Goal: Transaction & Acquisition: Book appointment/travel/reservation

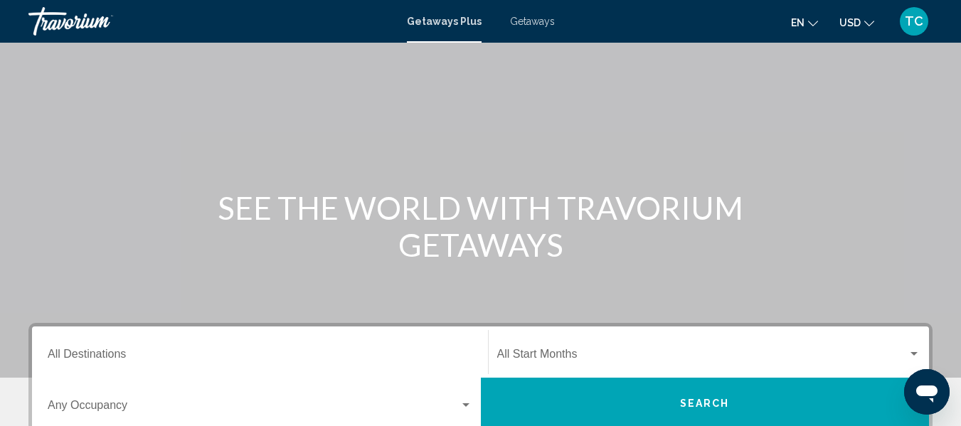
scroll to position [142, 0]
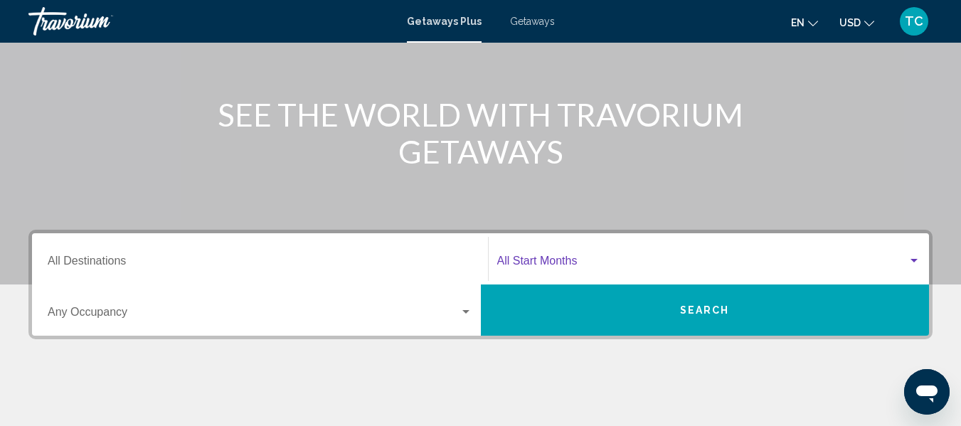
click at [914, 260] on div "Search widget" at bounding box center [913, 261] width 7 height 4
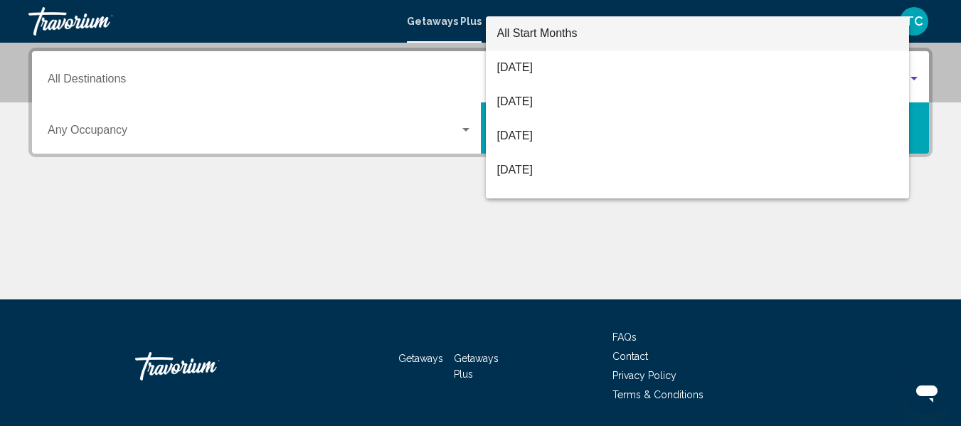
scroll to position [326, 0]
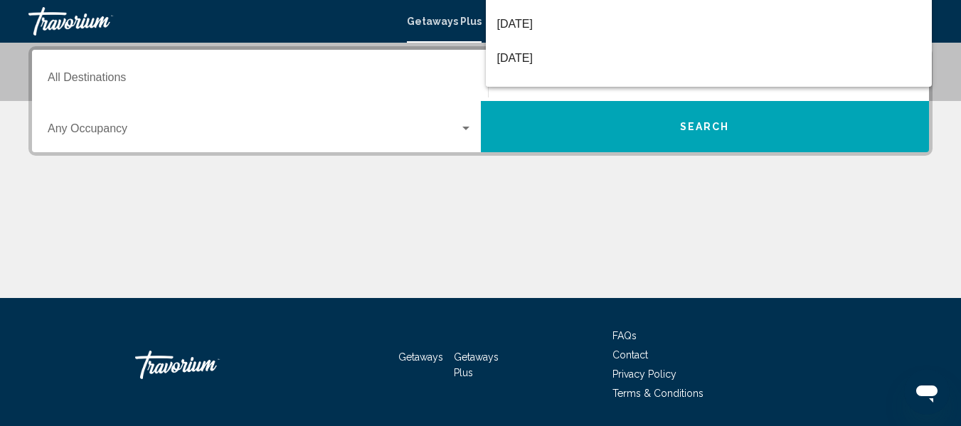
click at [731, 132] on div at bounding box center [480, 213] width 961 height 426
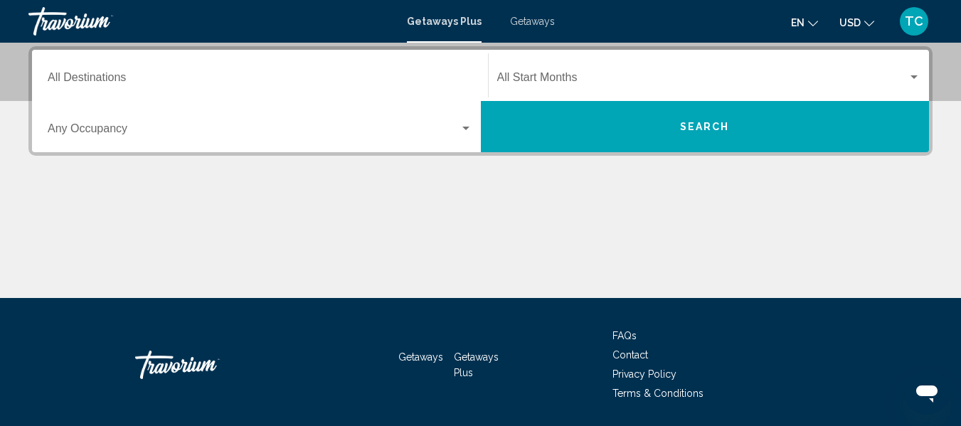
click at [118, 73] on div "Destination All Destinations" at bounding box center [260, 75] width 425 height 45
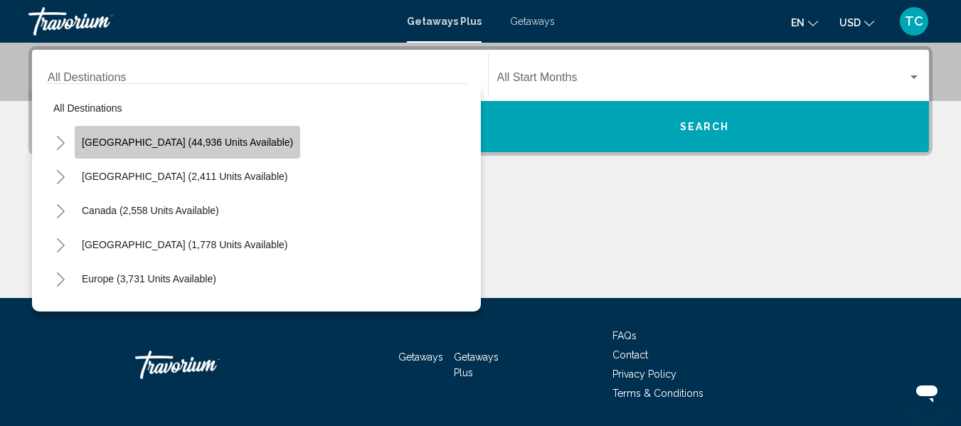
click at [208, 137] on span "[GEOGRAPHIC_DATA] (44,936 units available)" at bounding box center [187, 142] width 211 height 11
type input "**********"
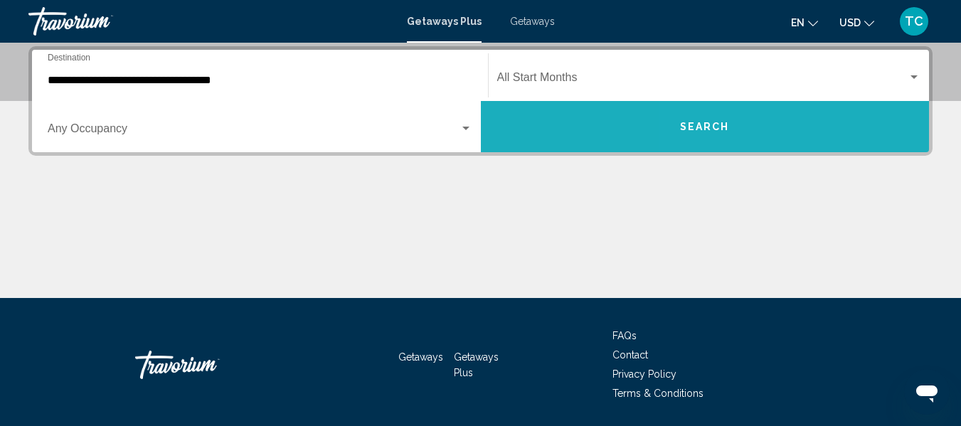
click at [715, 134] on button "Search" at bounding box center [705, 126] width 449 height 51
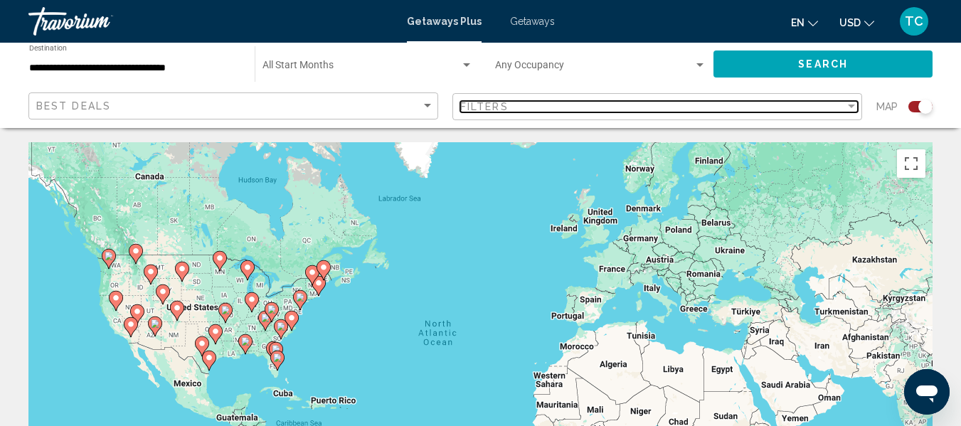
click at [851, 105] on div "Filter" at bounding box center [851, 107] width 7 height 4
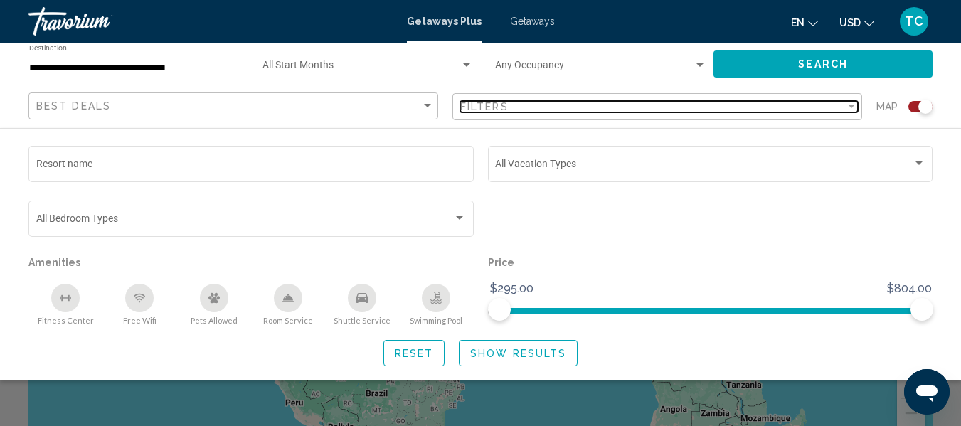
scroll to position [142, 0]
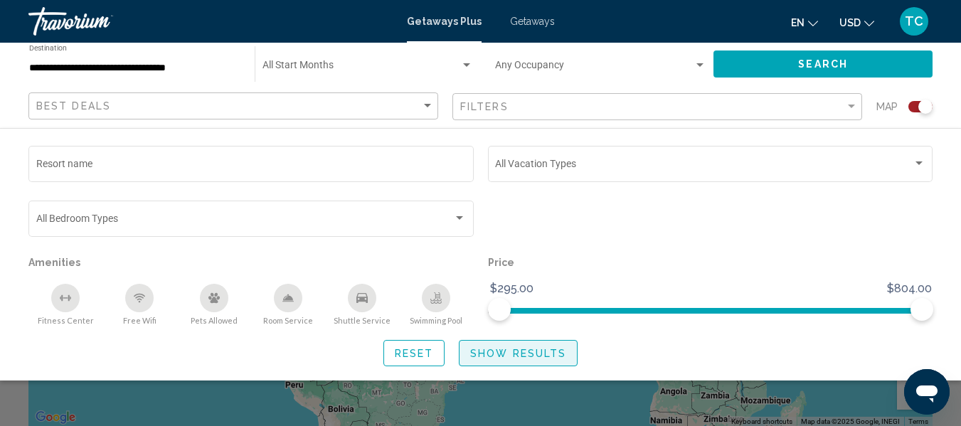
click at [531, 353] on span "Show Results" at bounding box center [518, 353] width 96 height 11
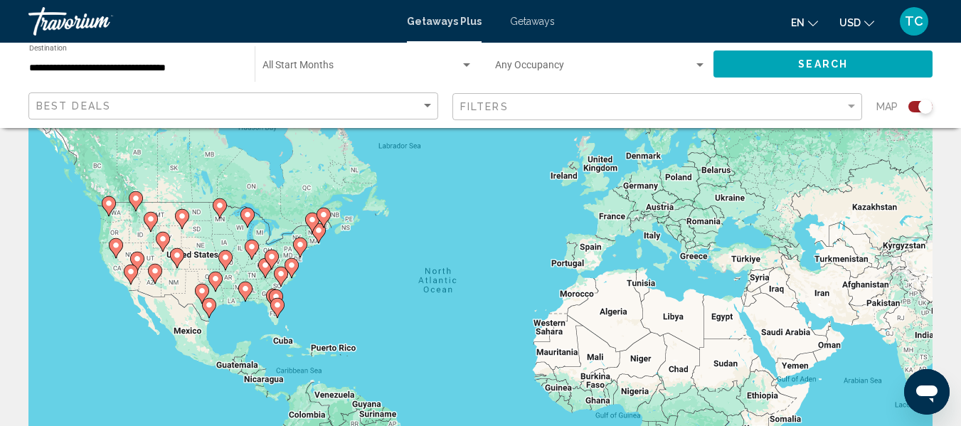
scroll to position [71, 0]
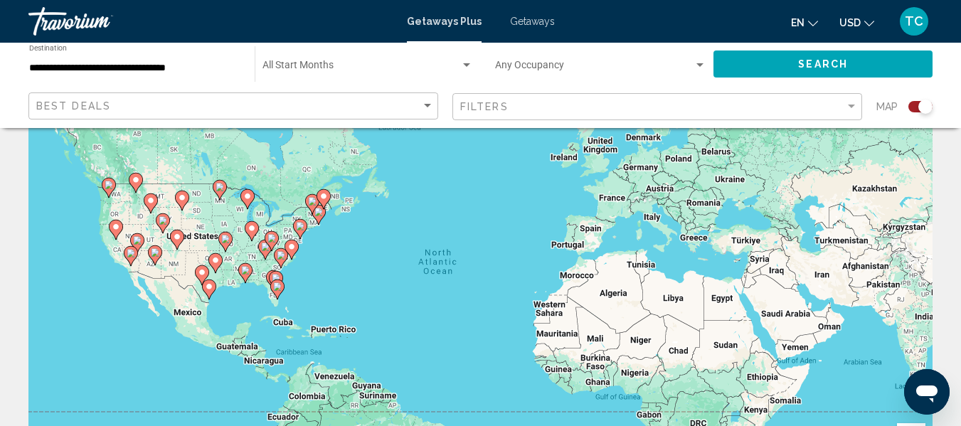
click at [275, 287] on image "Main content" at bounding box center [277, 286] width 9 height 9
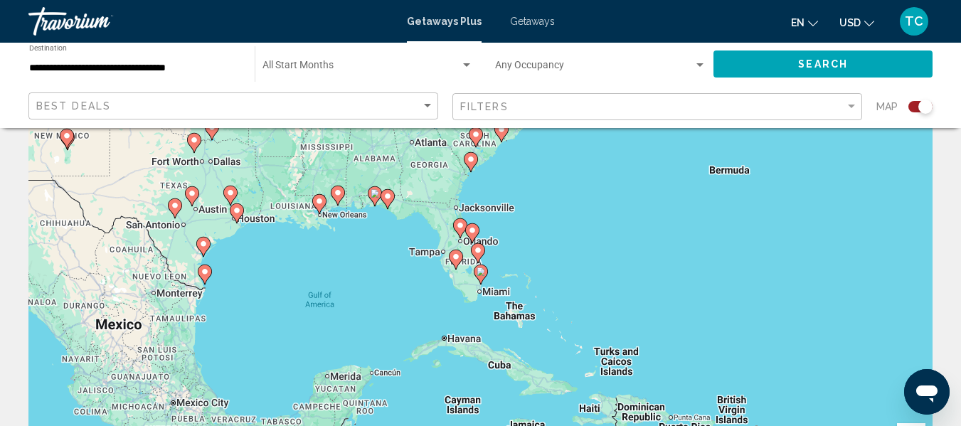
click at [456, 257] on image "Main content" at bounding box center [456, 256] width 9 height 9
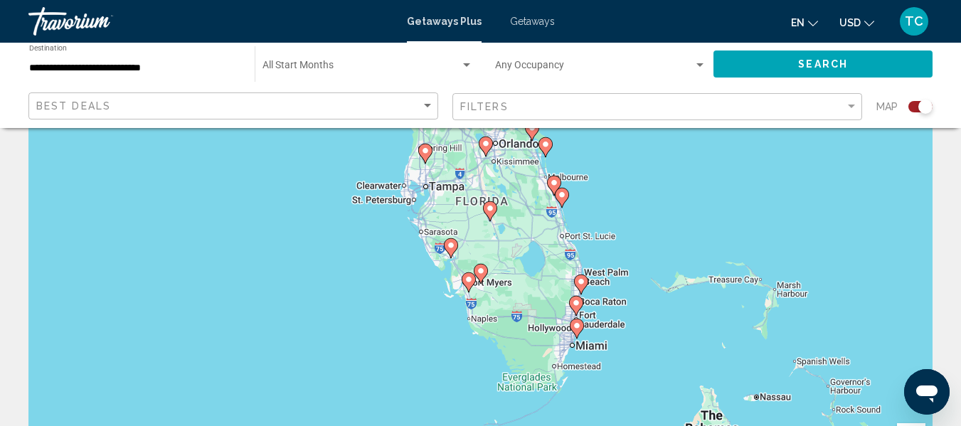
scroll to position [0, 0]
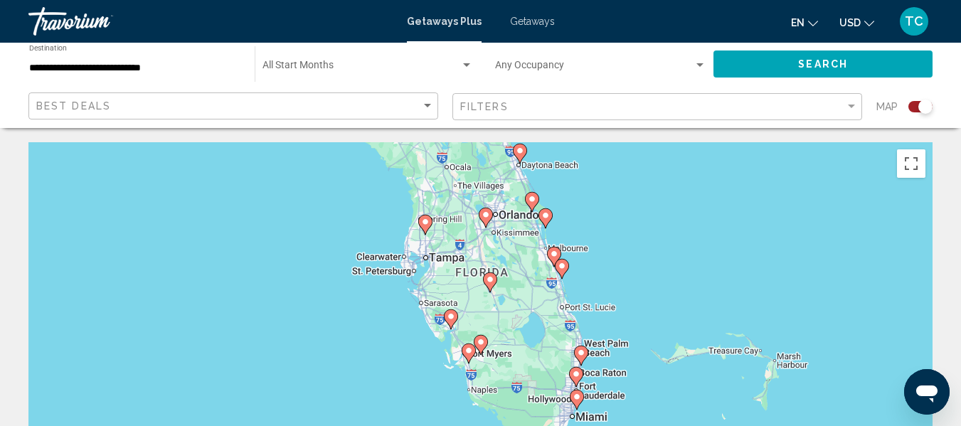
click at [484, 218] on image "Main content" at bounding box center [485, 214] width 9 height 9
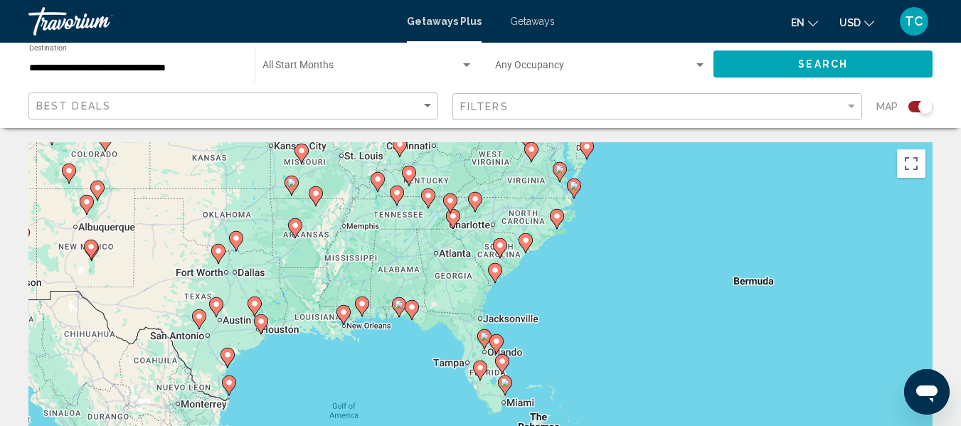
click at [479, 364] on image "Main content" at bounding box center [480, 367] width 9 height 9
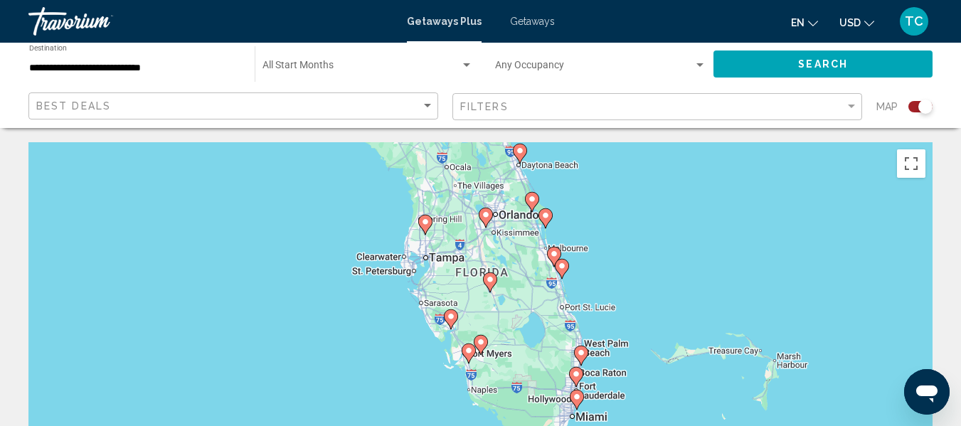
click at [480, 216] on icon "Main content" at bounding box center [485, 217] width 13 height 18
click at [480, 216] on div "To navigate, press the arrow keys. To activate drag with keyboard, press Alt + …" at bounding box center [480, 355] width 904 height 427
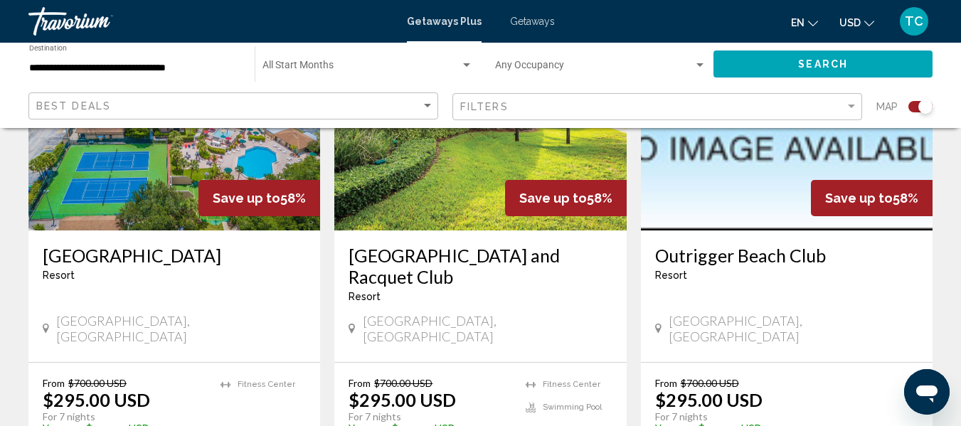
scroll to position [2275, 0]
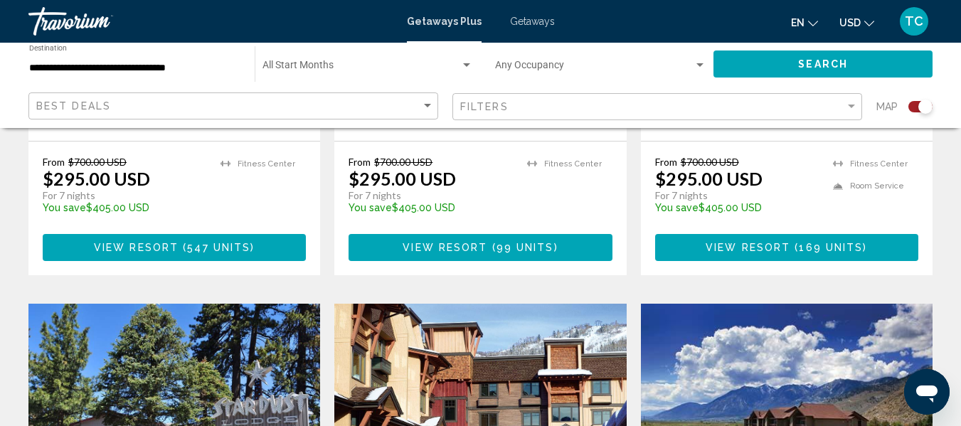
scroll to position [1422, 0]
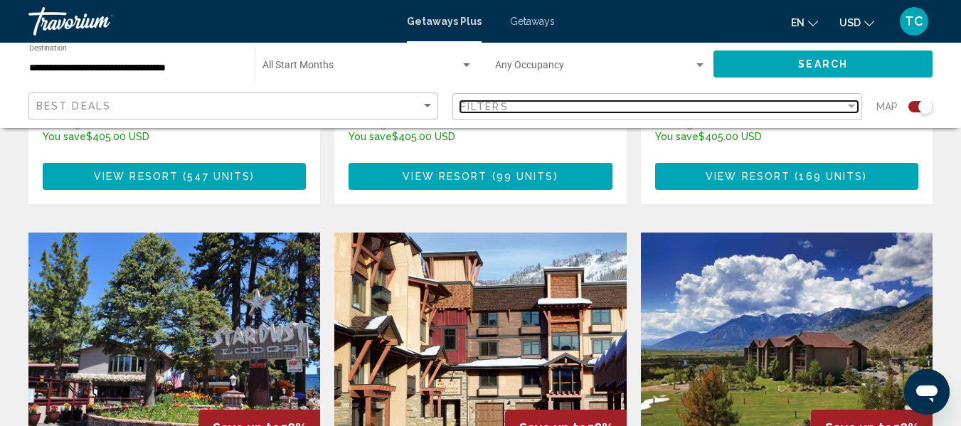
click at [850, 105] on div "Filter" at bounding box center [851, 107] width 7 height 4
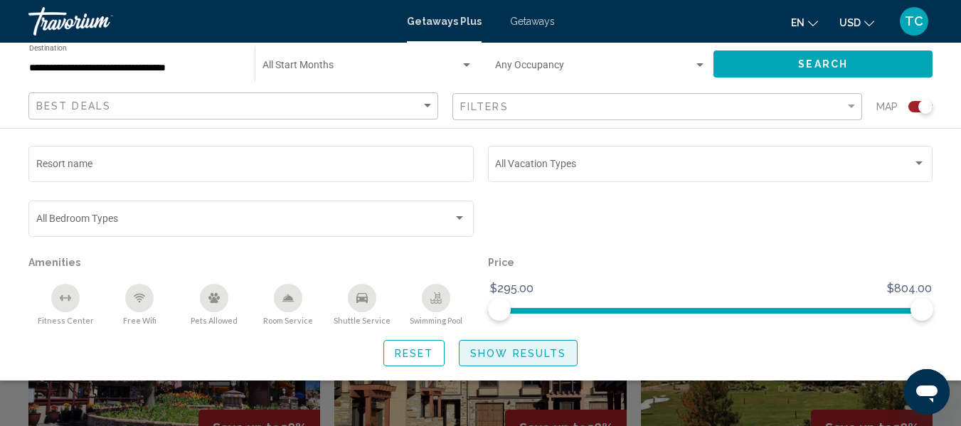
click at [509, 353] on span "Show Results" at bounding box center [518, 353] width 96 height 11
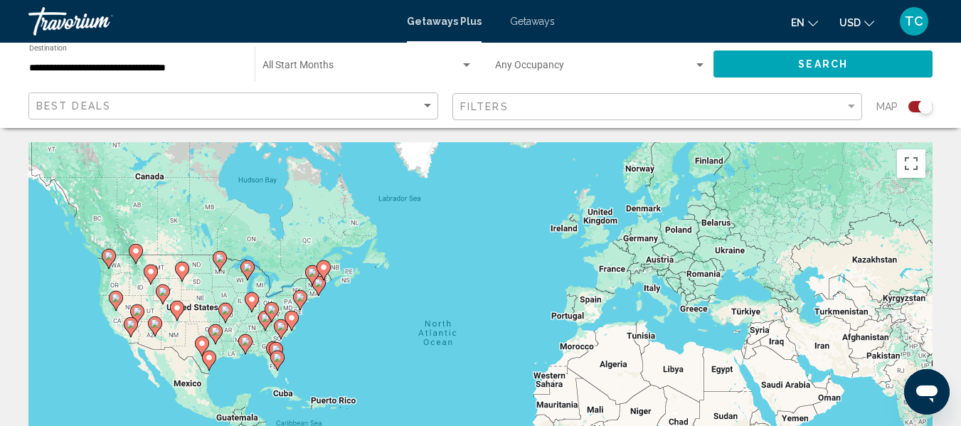
click at [278, 357] on image "Main content" at bounding box center [277, 357] width 9 height 9
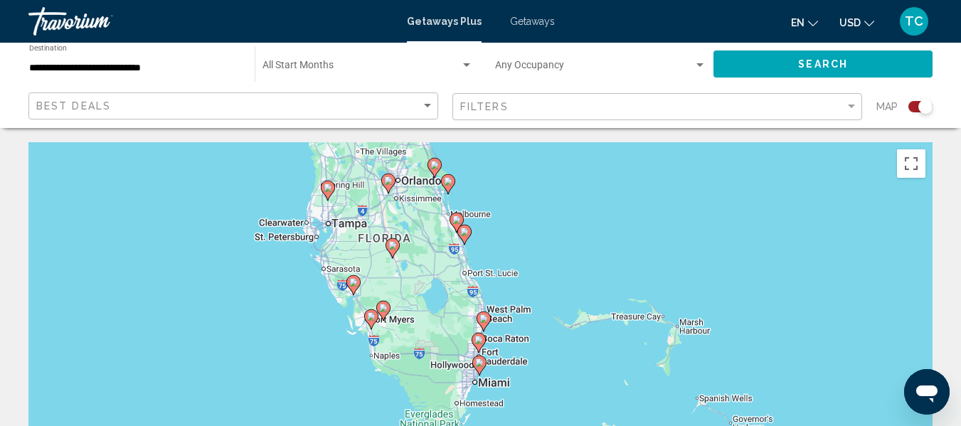
click at [479, 365] on image "Main content" at bounding box center [479, 362] width 9 height 9
type input "**********"
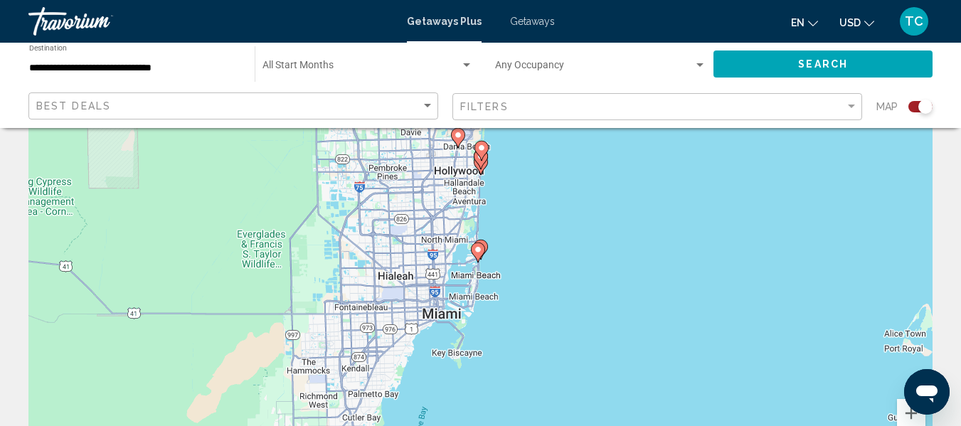
scroll to position [71, 0]
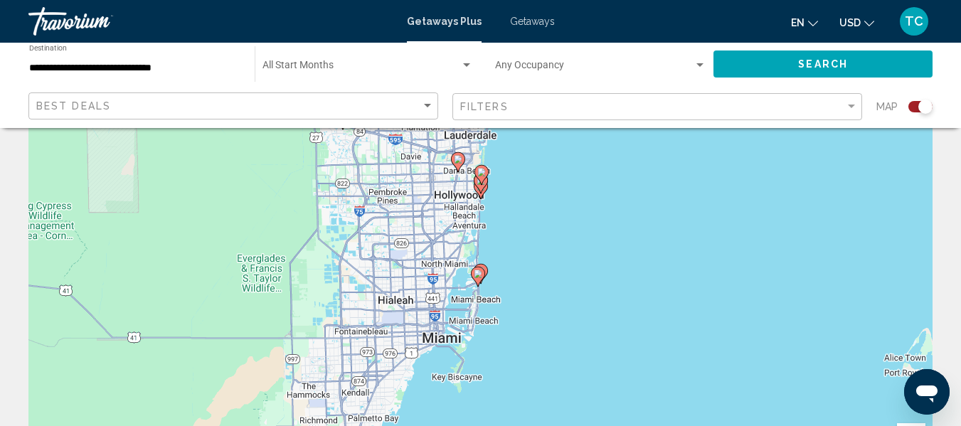
click at [477, 276] on image "Main content" at bounding box center [478, 273] width 9 height 9
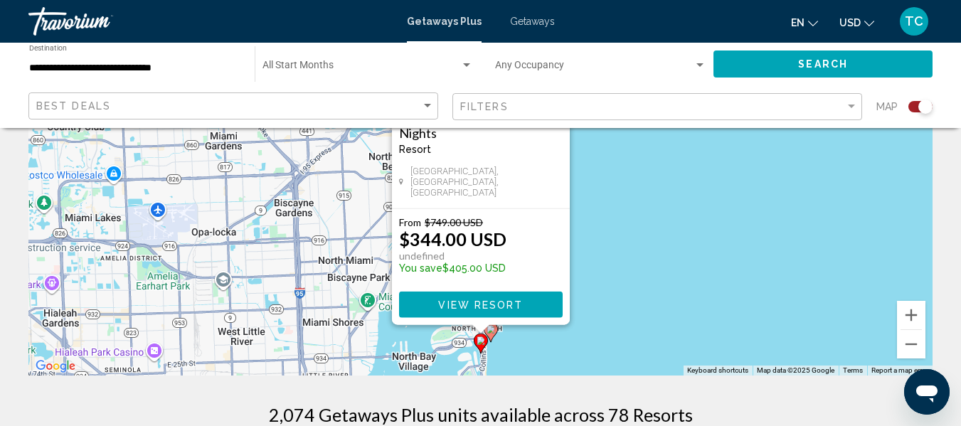
scroll to position [213, 0]
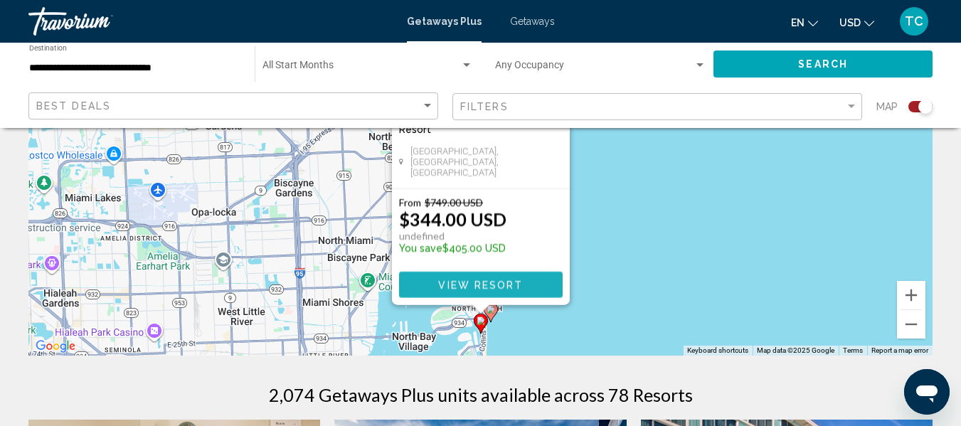
click at [485, 285] on span "View Resort" at bounding box center [480, 284] width 85 height 11
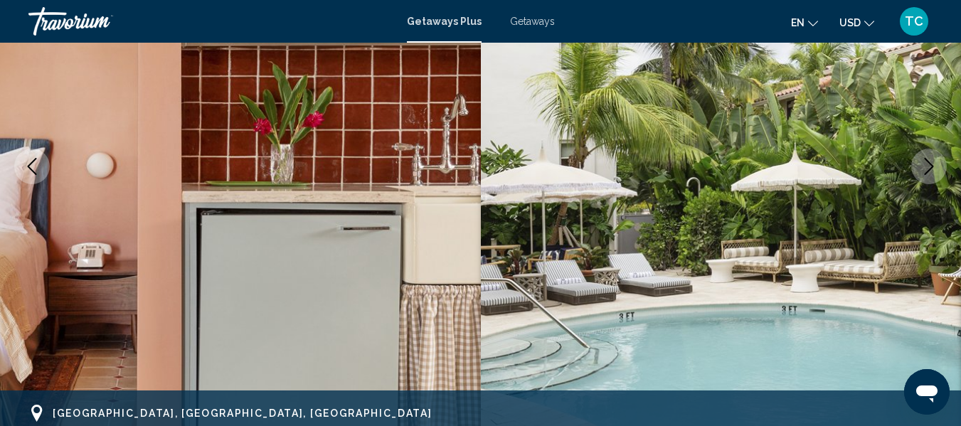
scroll to position [239, 0]
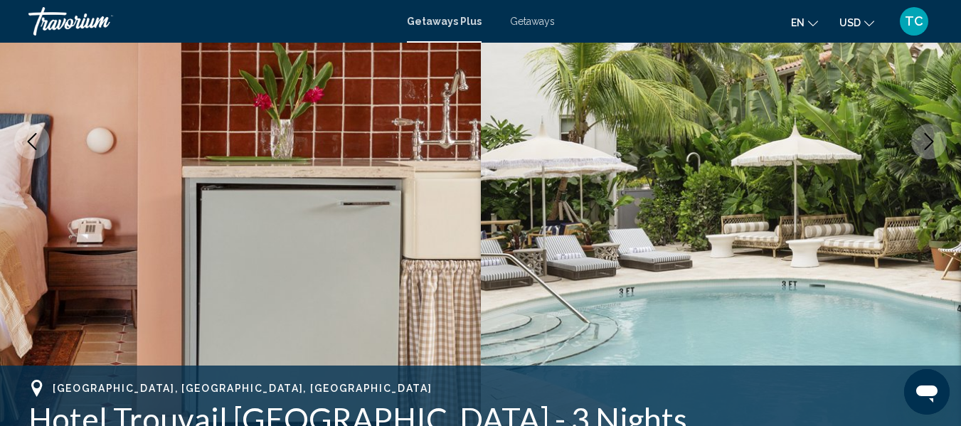
click at [663, 225] on img "Main content" at bounding box center [721, 142] width 481 height 676
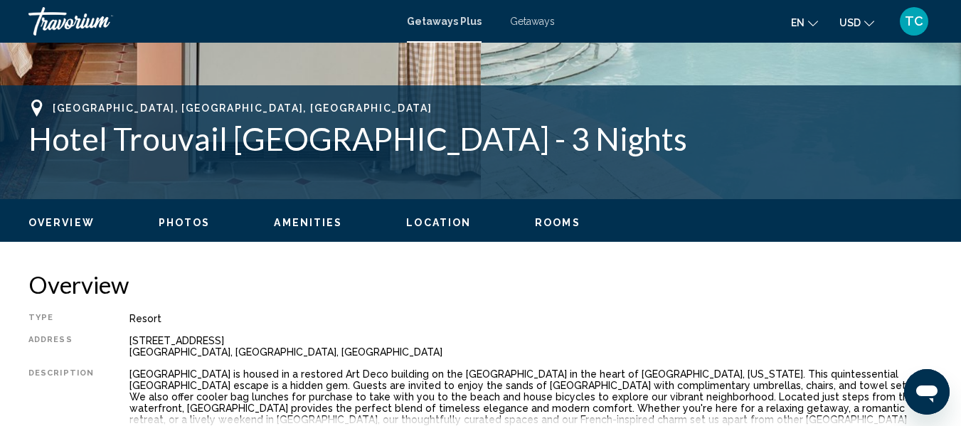
scroll to position [523, 0]
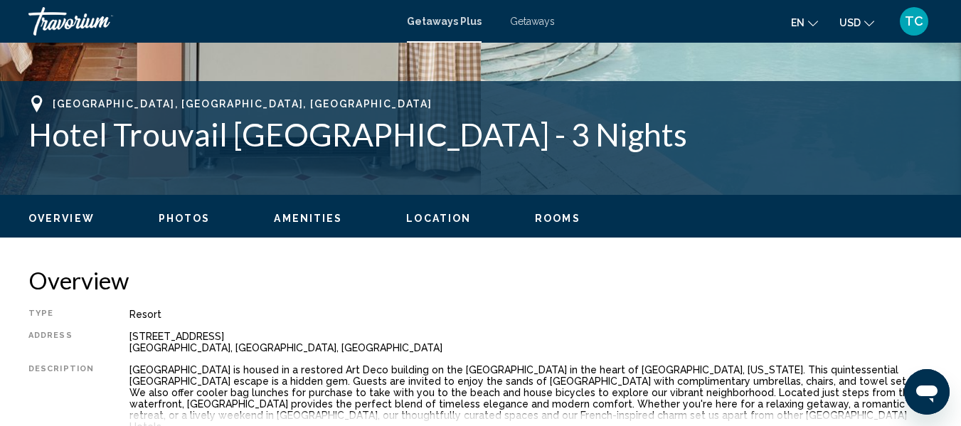
click at [181, 213] on span "Photos" at bounding box center [185, 218] width 52 height 11
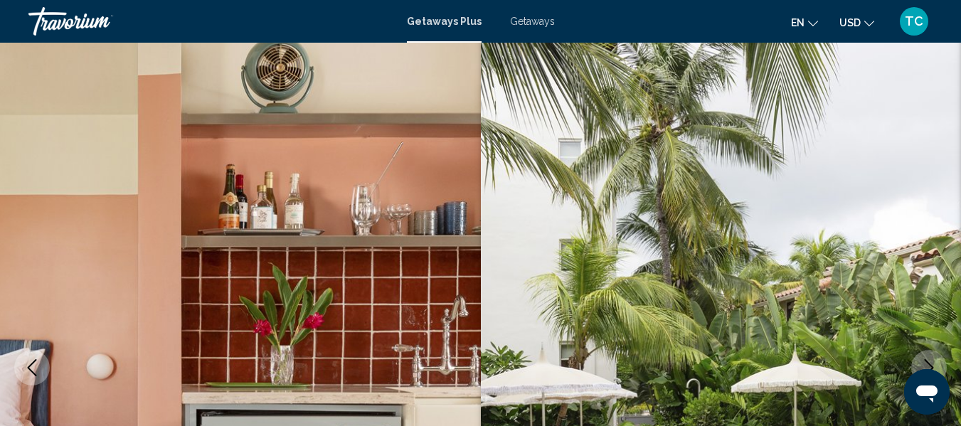
scroll to position [0, 0]
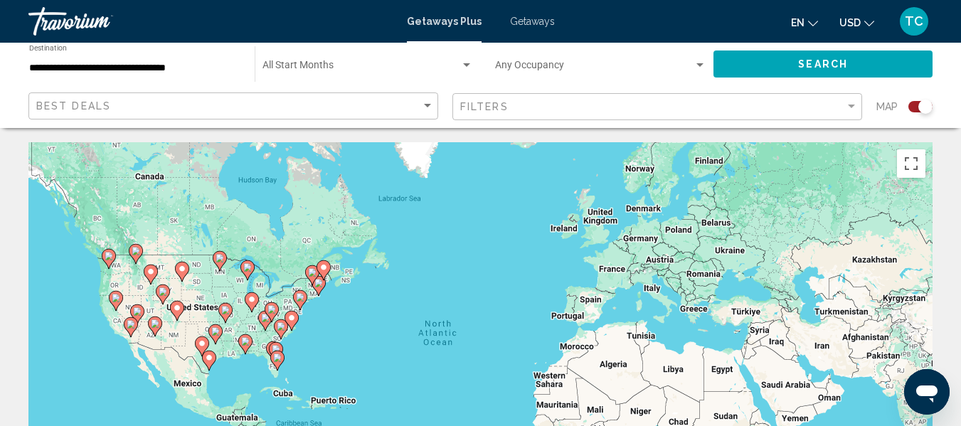
click at [274, 356] on image "Main content" at bounding box center [277, 357] width 9 height 9
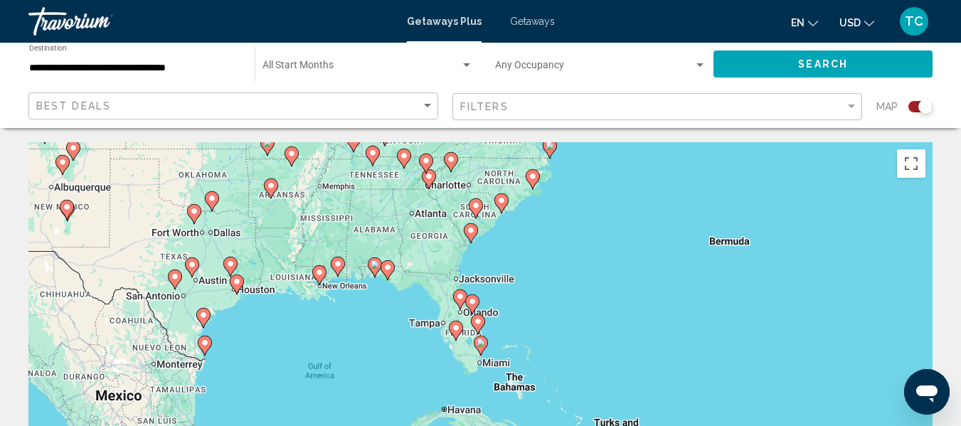
click at [454, 326] on image "Main content" at bounding box center [456, 328] width 9 height 9
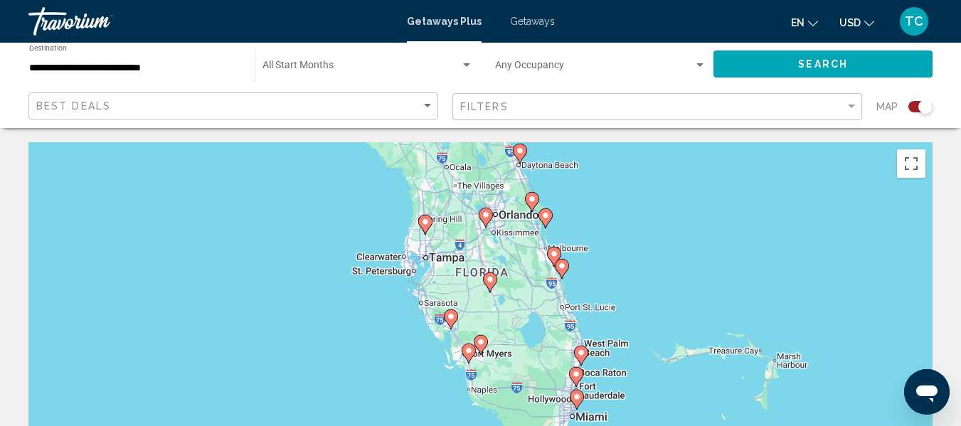
click at [425, 225] on image "Main content" at bounding box center [425, 222] width 9 height 9
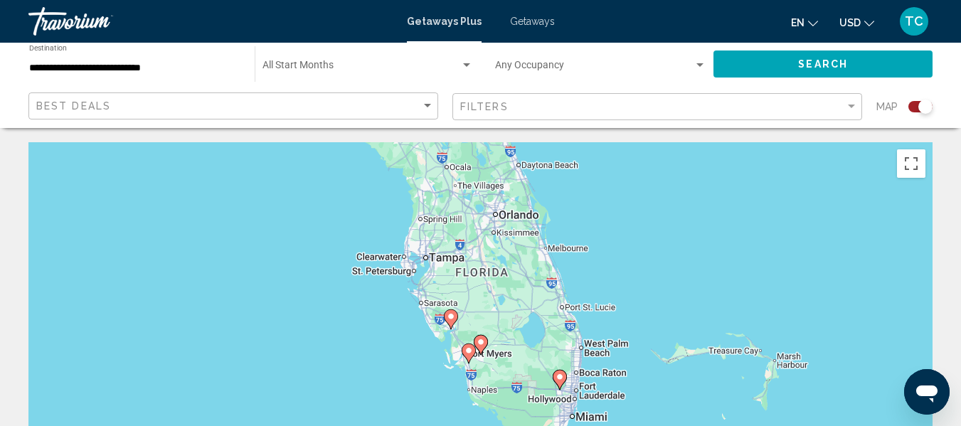
type input "**********"
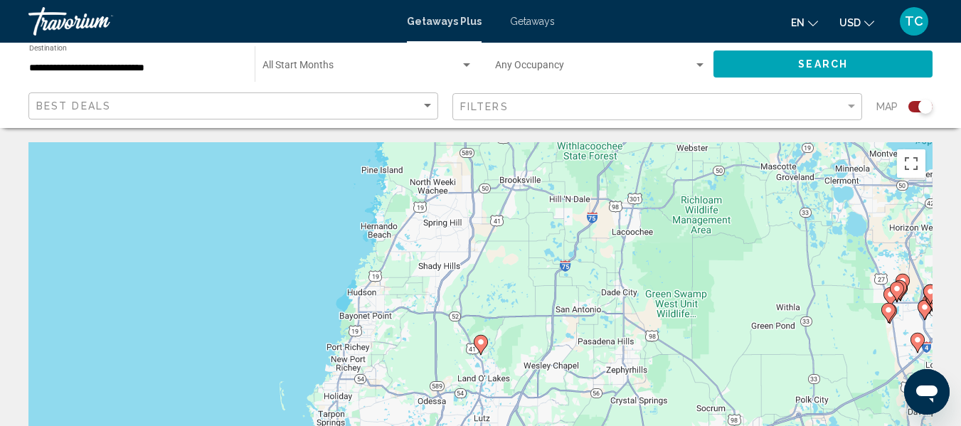
click at [479, 342] on image "Main content" at bounding box center [480, 342] width 9 height 9
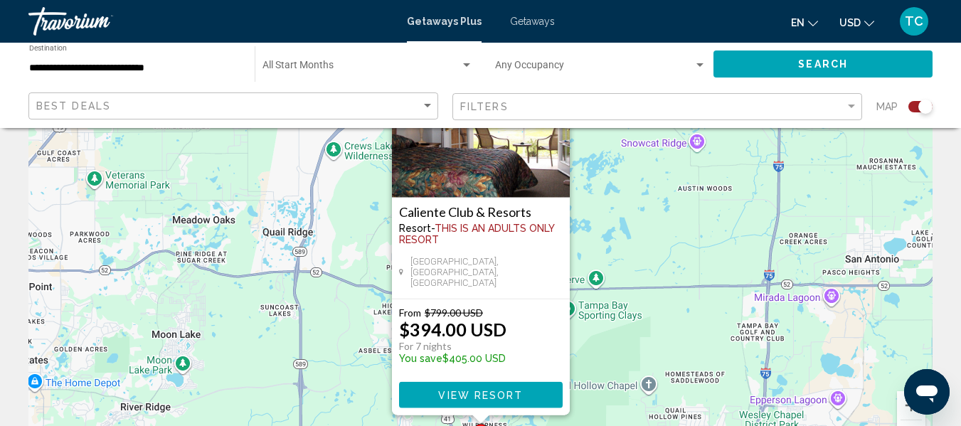
scroll to position [142, 0]
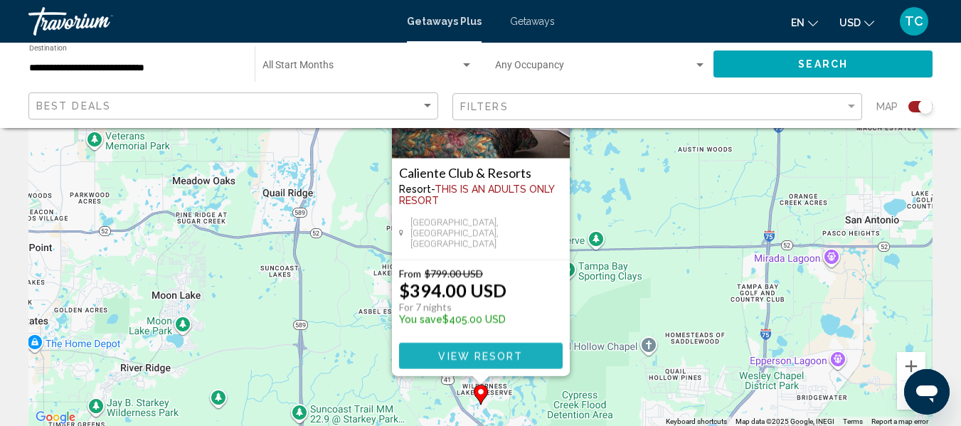
click at [477, 359] on span "View Resort" at bounding box center [480, 356] width 85 height 11
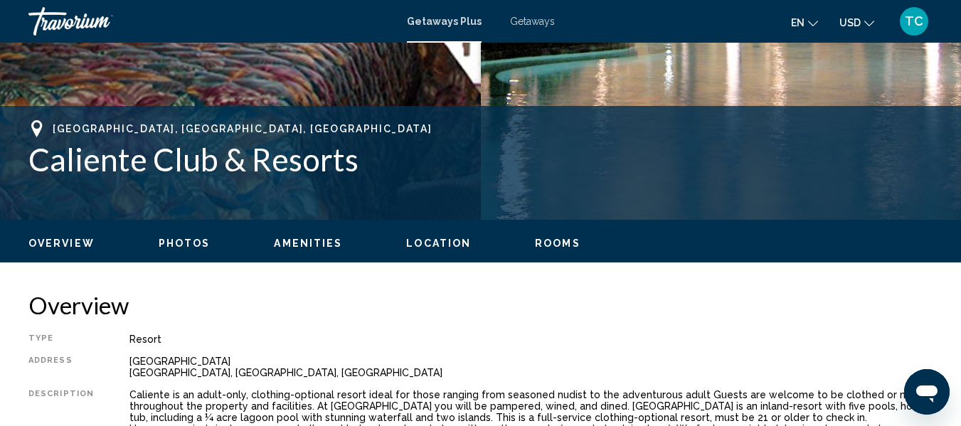
scroll to position [523, 0]
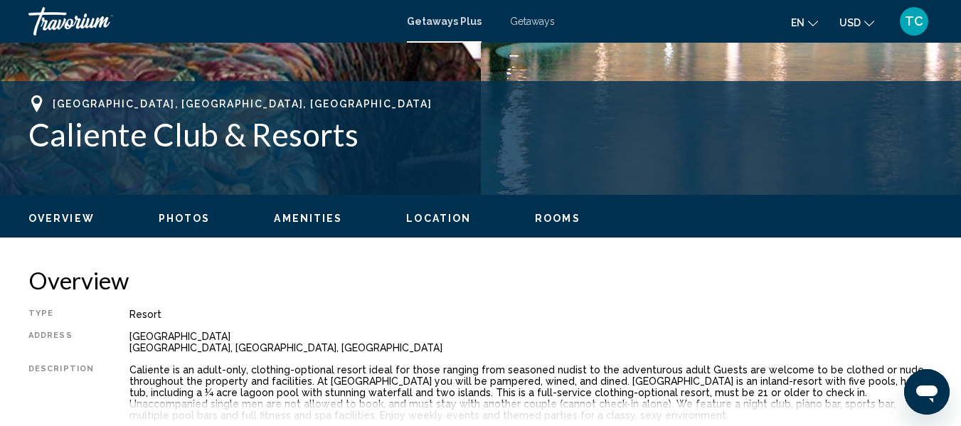
click at [193, 220] on span "Photos" at bounding box center [185, 218] width 52 height 11
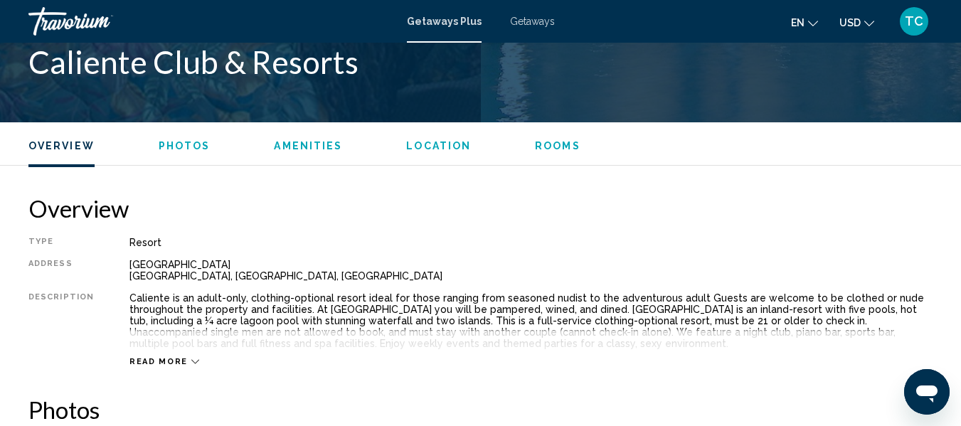
scroll to position [905, 0]
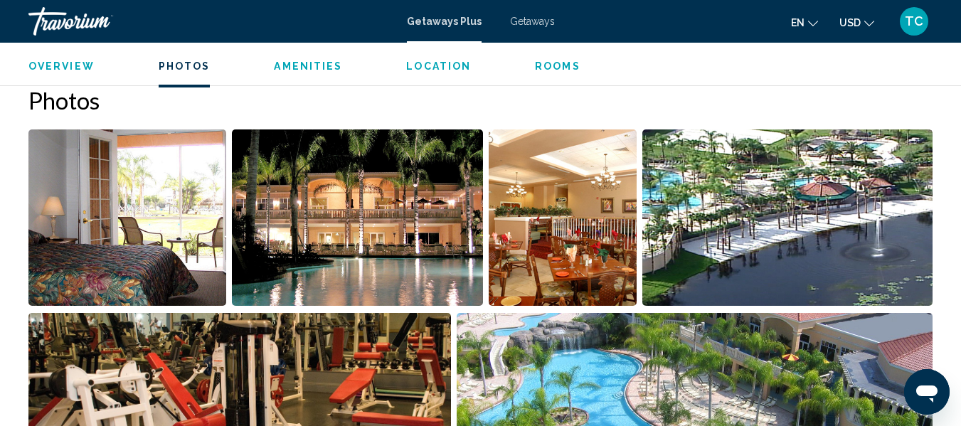
click at [189, 210] on img "Open full-screen image slider" at bounding box center [127, 217] width 198 height 176
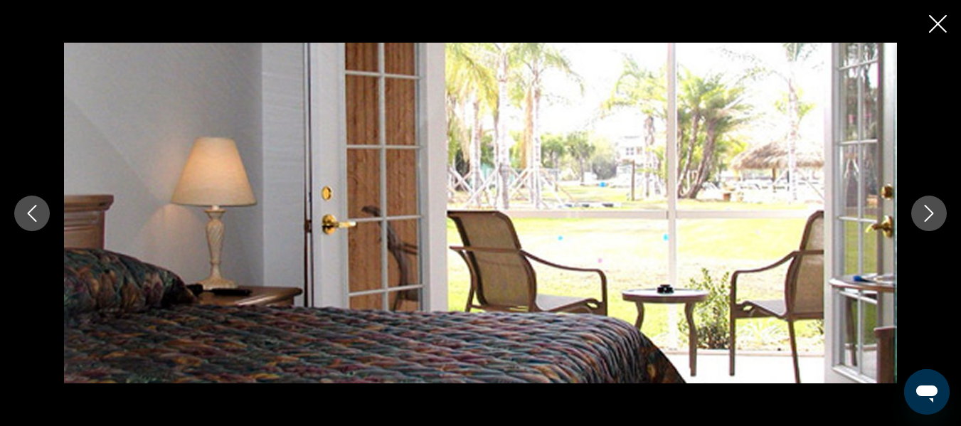
click at [929, 214] on icon "Next image" at bounding box center [928, 213] width 17 height 17
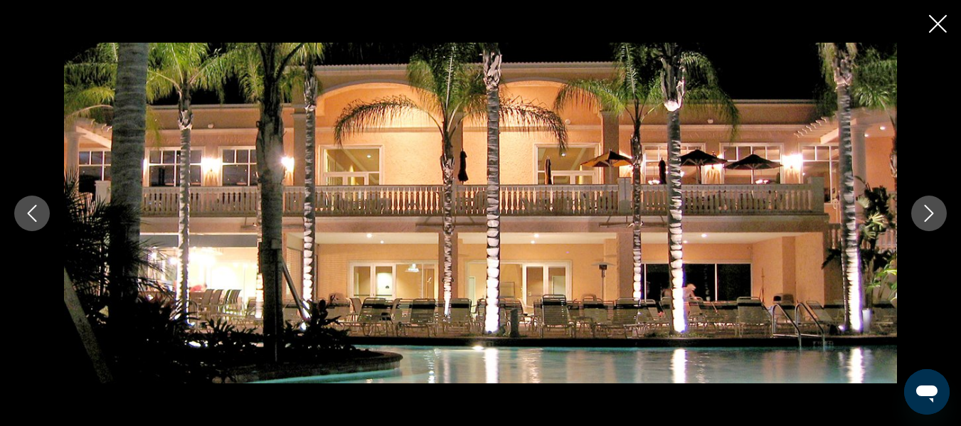
click at [929, 214] on icon "Next image" at bounding box center [928, 213] width 17 height 17
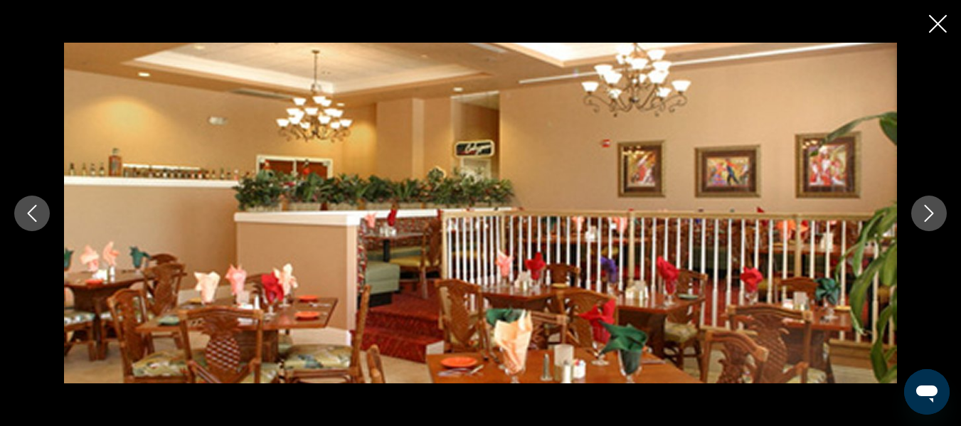
click at [929, 214] on icon "Next image" at bounding box center [928, 213] width 17 height 17
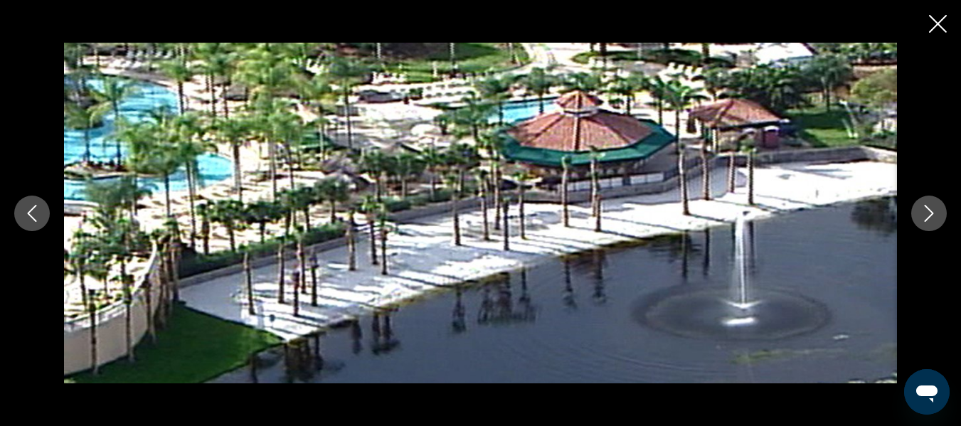
click at [929, 214] on icon "Next image" at bounding box center [928, 213] width 17 height 17
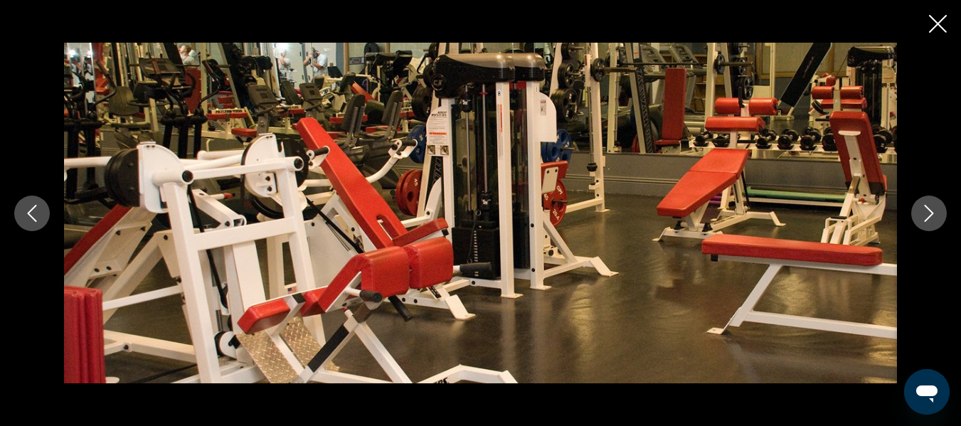
click at [929, 214] on icon "Next image" at bounding box center [928, 213] width 17 height 17
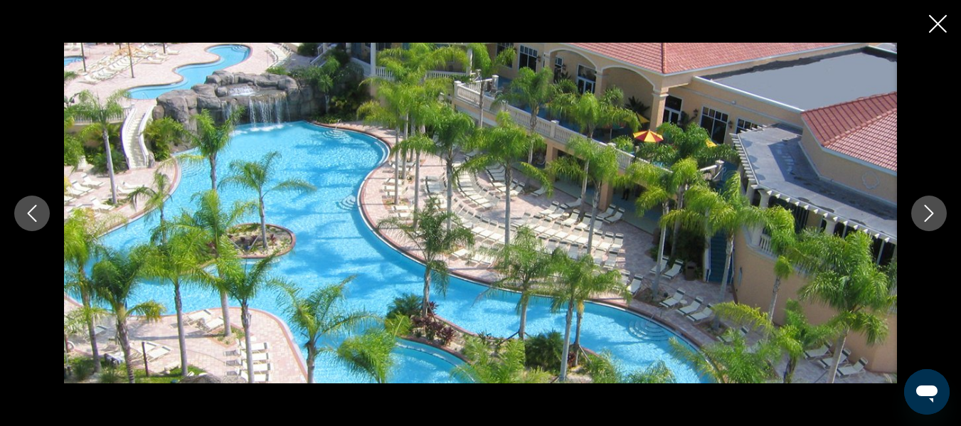
click at [929, 214] on icon "Next image" at bounding box center [928, 213] width 17 height 17
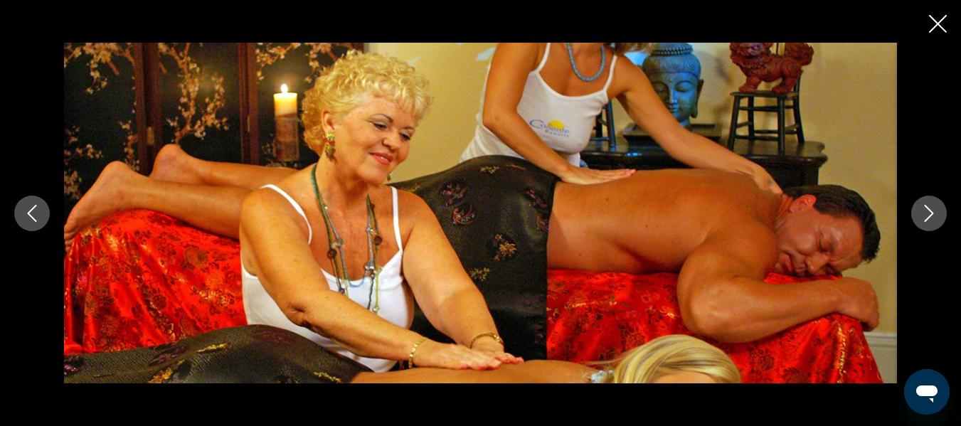
click at [929, 214] on icon "Next image" at bounding box center [928, 213] width 17 height 17
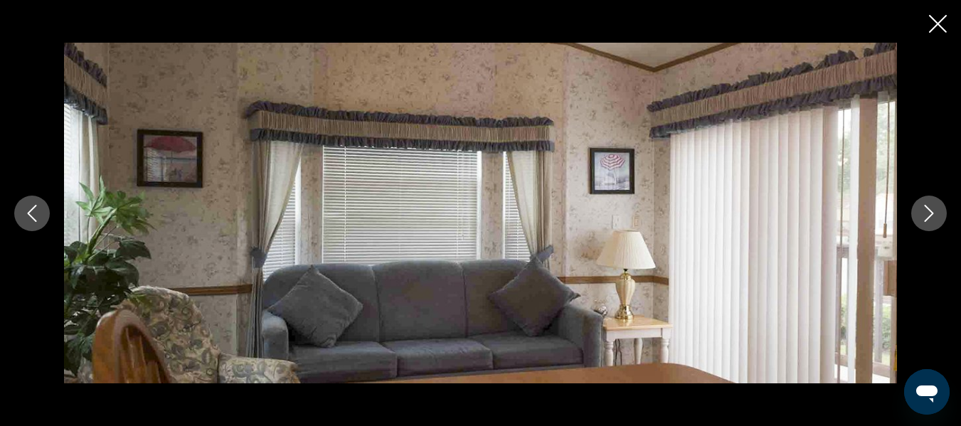
click at [929, 214] on icon "Next image" at bounding box center [928, 213] width 17 height 17
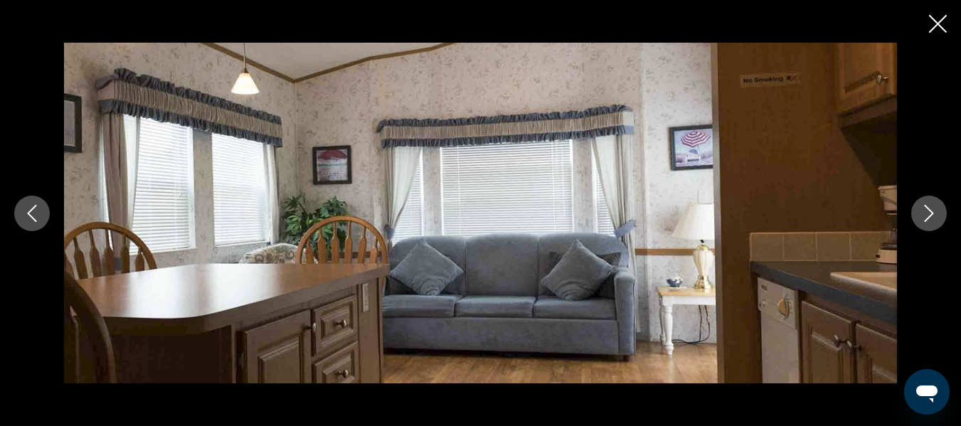
click at [929, 214] on icon "Next image" at bounding box center [928, 213] width 17 height 17
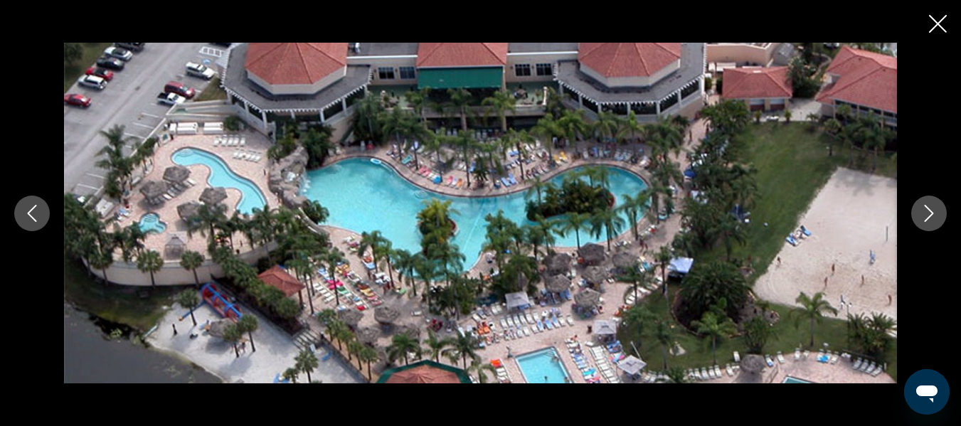
click at [929, 214] on icon "Next image" at bounding box center [928, 213] width 17 height 17
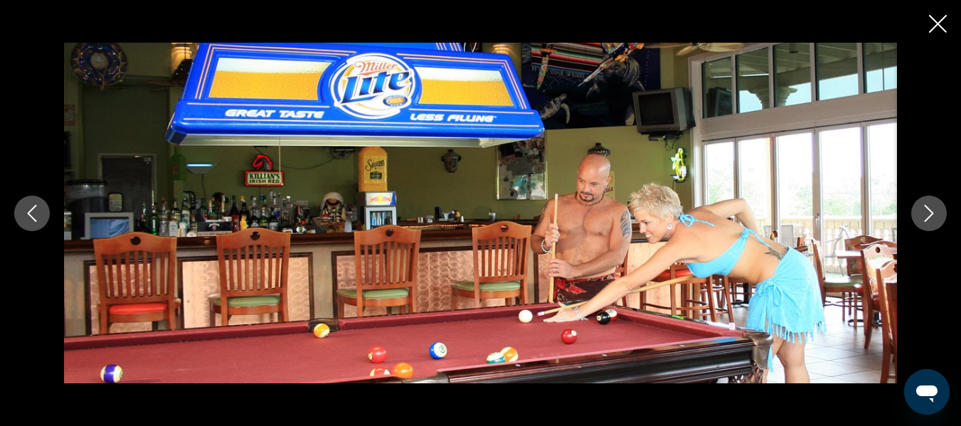
click at [929, 214] on icon "Next image" at bounding box center [928, 213] width 17 height 17
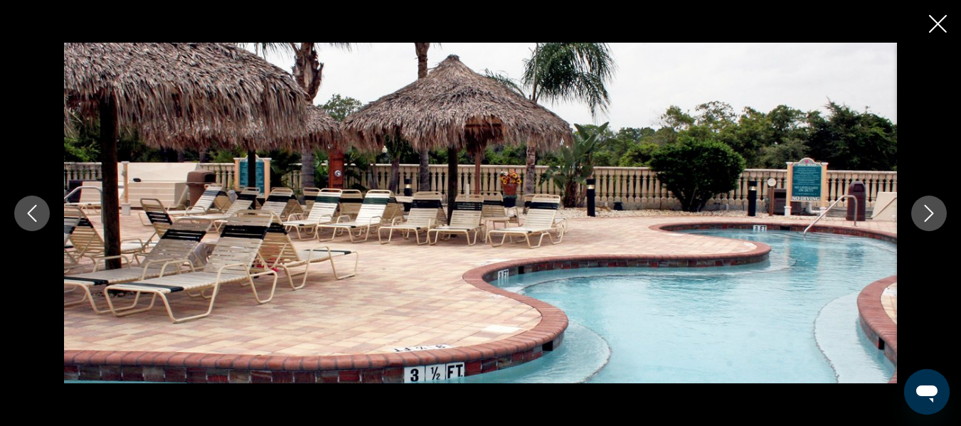
click at [929, 214] on icon "Next image" at bounding box center [928, 213] width 17 height 17
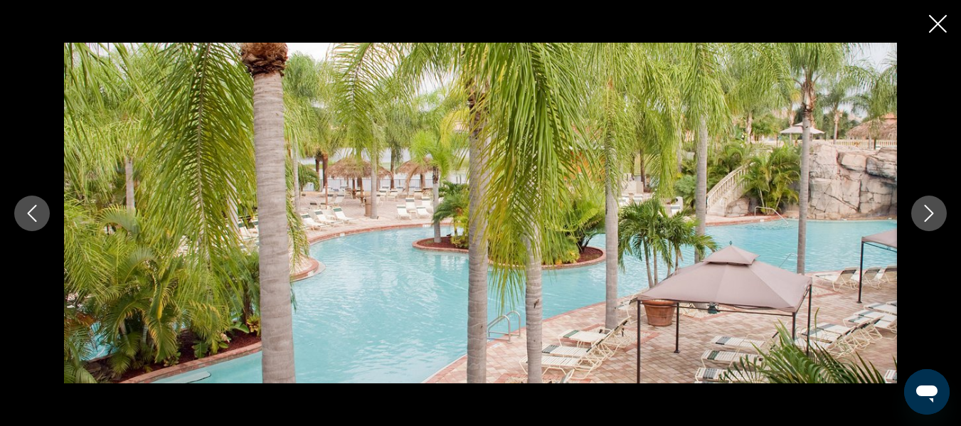
click at [929, 214] on icon "Next image" at bounding box center [928, 213] width 17 height 17
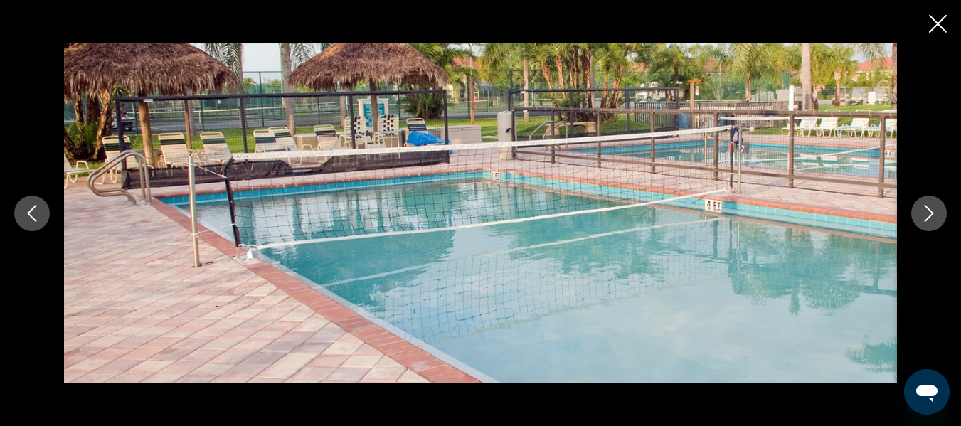
click at [929, 214] on icon "Next image" at bounding box center [928, 213] width 17 height 17
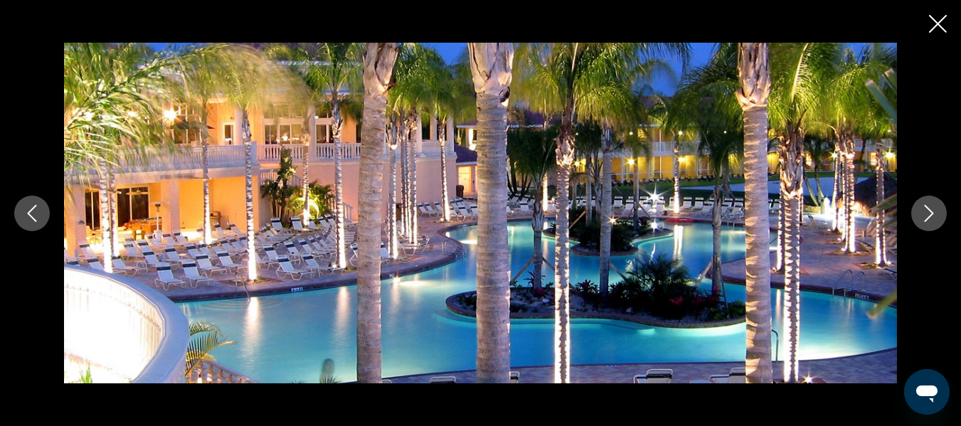
click at [929, 214] on icon "Next image" at bounding box center [928, 213] width 17 height 17
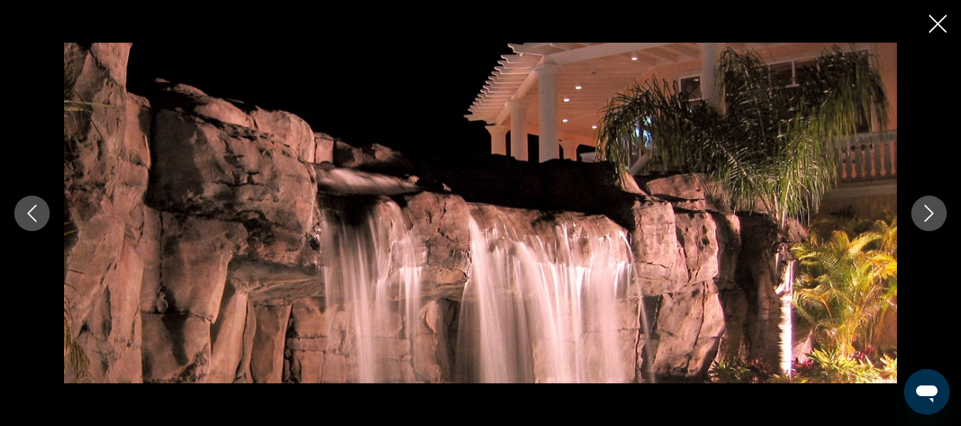
click at [929, 214] on icon "Next image" at bounding box center [928, 213] width 17 height 17
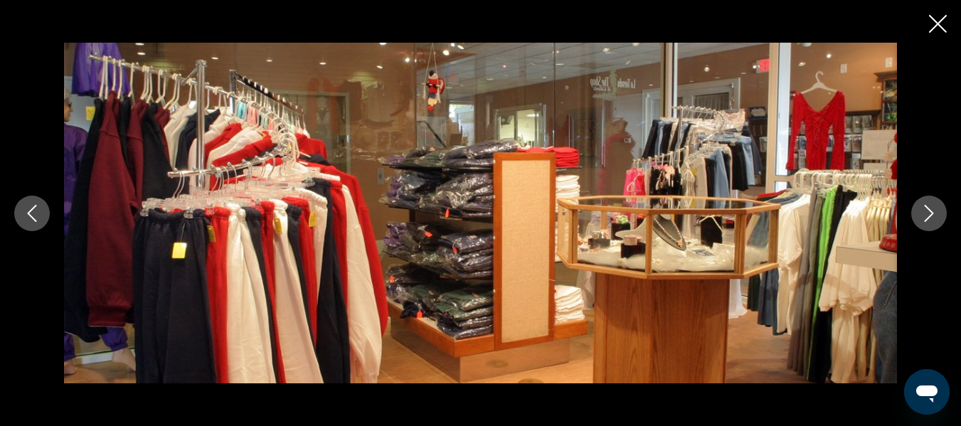
click at [929, 214] on icon "Next image" at bounding box center [928, 213] width 17 height 17
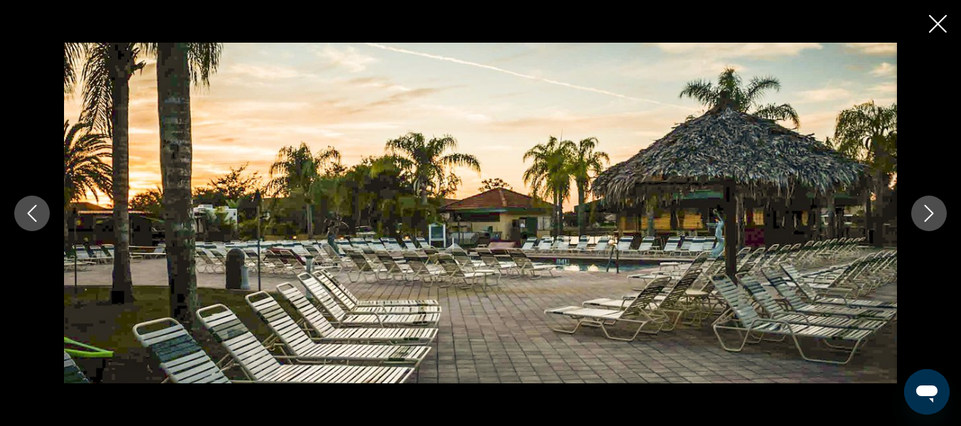
click at [929, 214] on icon "Next image" at bounding box center [928, 213] width 17 height 17
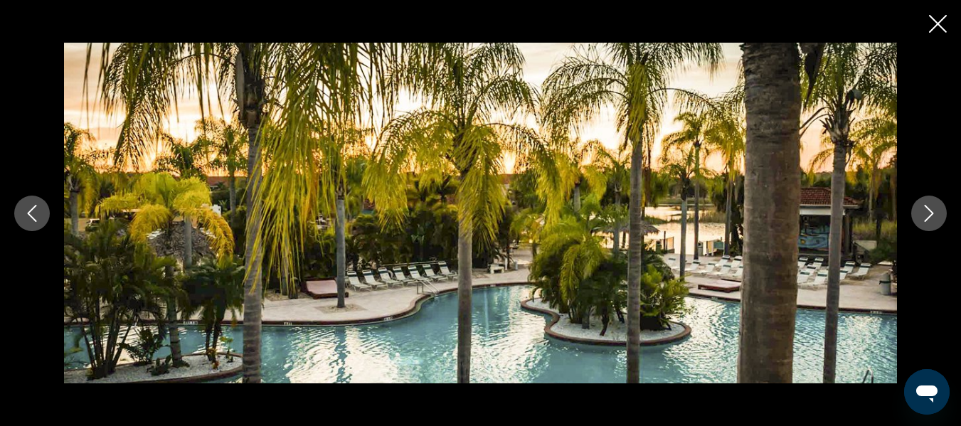
click at [929, 214] on icon "Next image" at bounding box center [928, 213] width 17 height 17
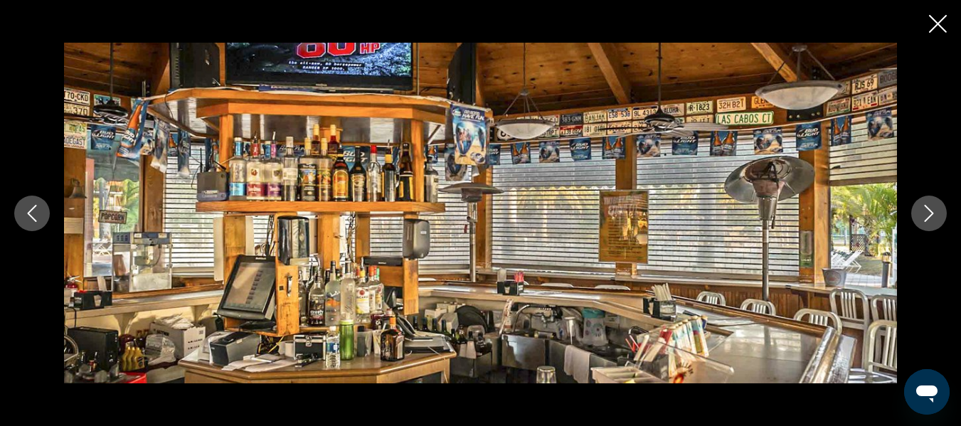
click at [929, 214] on icon "Next image" at bounding box center [928, 213] width 17 height 17
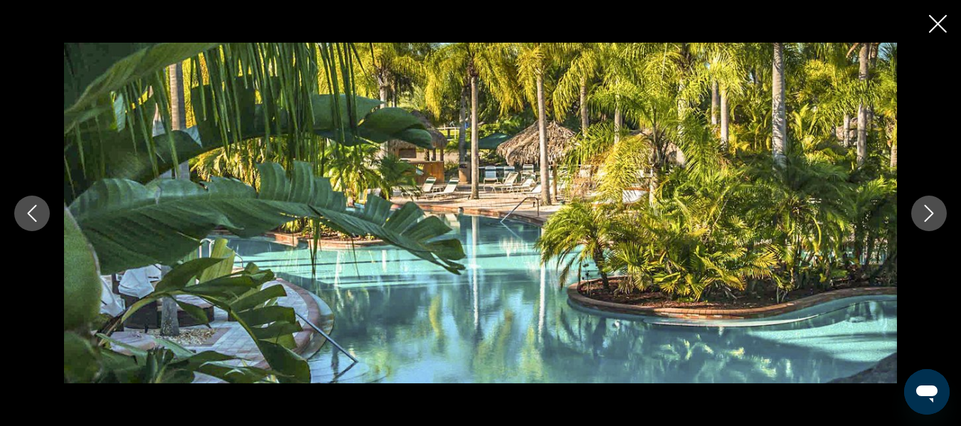
click at [929, 214] on icon "Next image" at bounding box center [928, 213] width 17 height 17
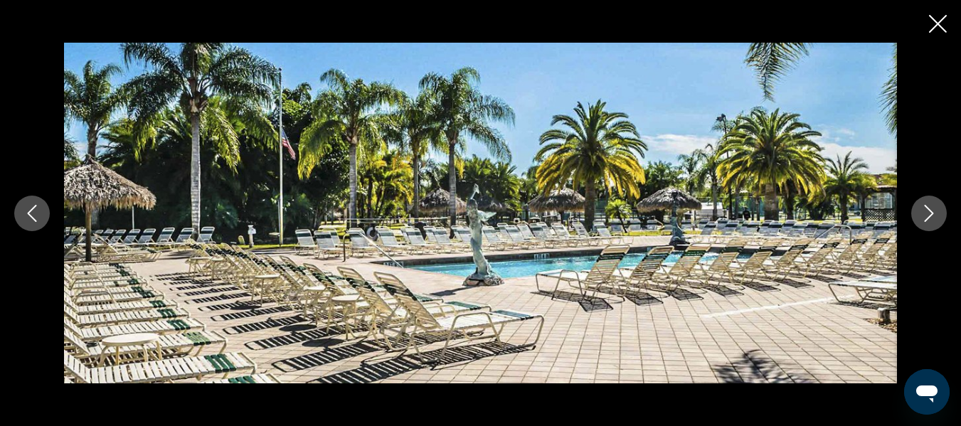
click at [929, 214] on icon "Next image" at bounding box center [928, 213] width 17 height 17
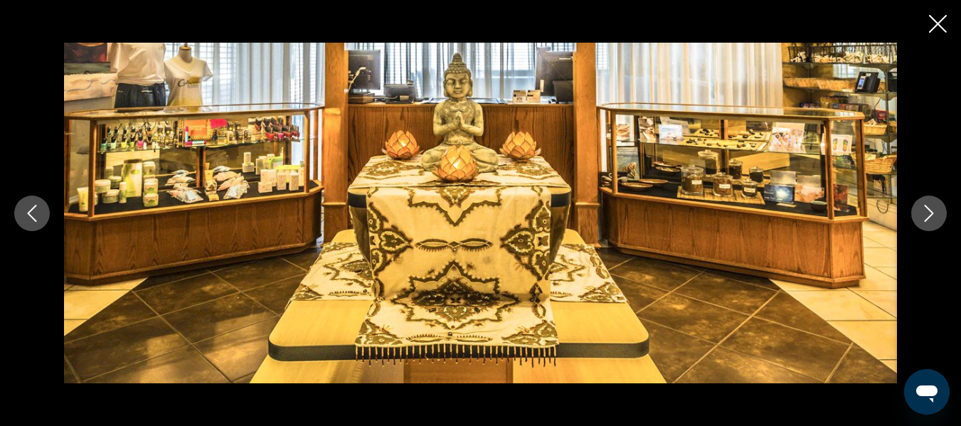
click at [929, 214] on icon "Next image" at bounding box center [928, 213] width 17 height 17
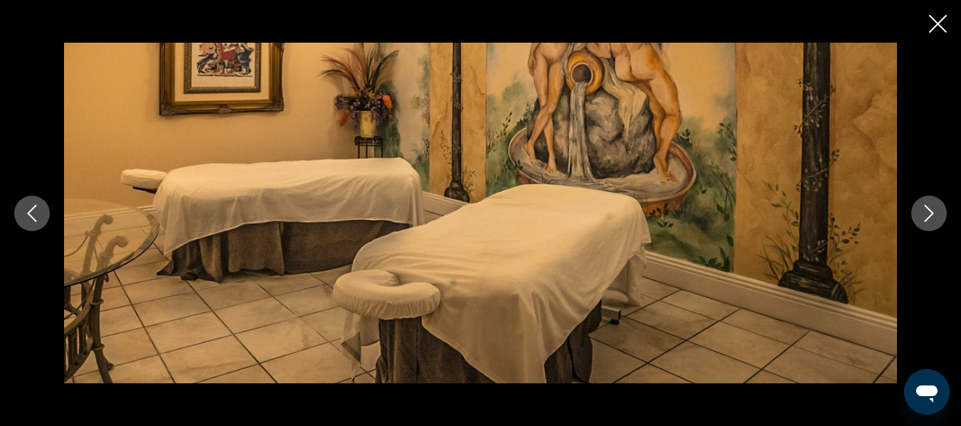
click at [929, 214] on icon "Next image" at bounding box center [928, 213] width 17 height 17
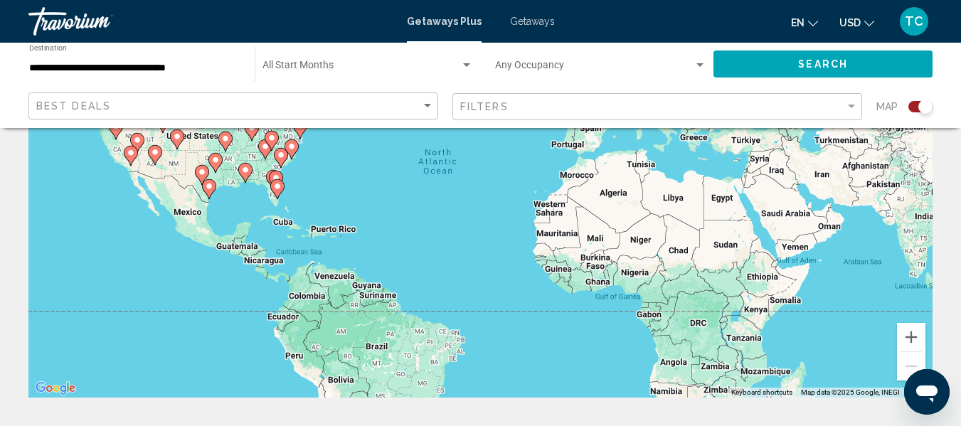
scroll to position [142, 0]
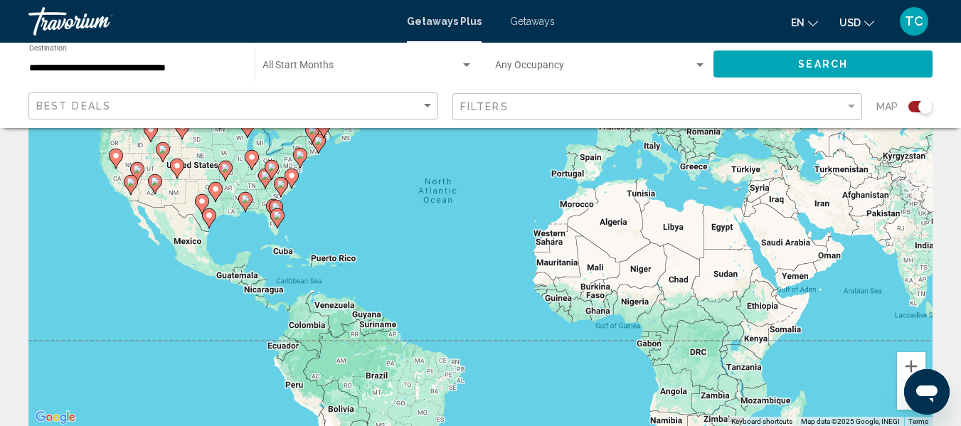
click at [275, 223] on icon "Main content" at bounding box center [277, 218] width 14 height 20
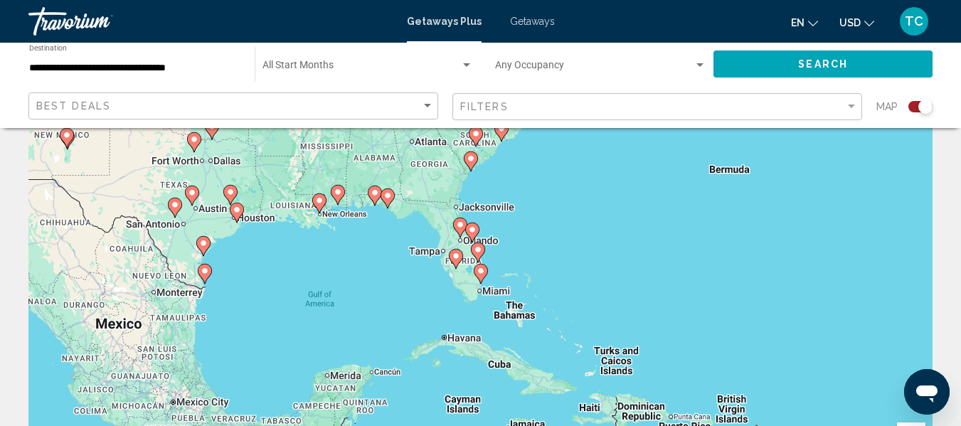
scroll to position [71, 0]
click at [471, 232] on image "Main content" at bounding box center [472, 230] width 9 height 9
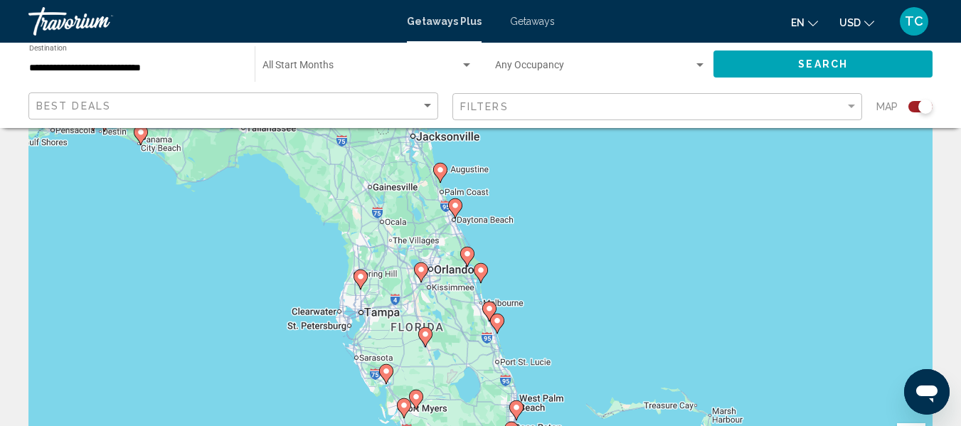
click at [422, 269] on image "Main content" at bounding box center [421, 269] width 9 height 9
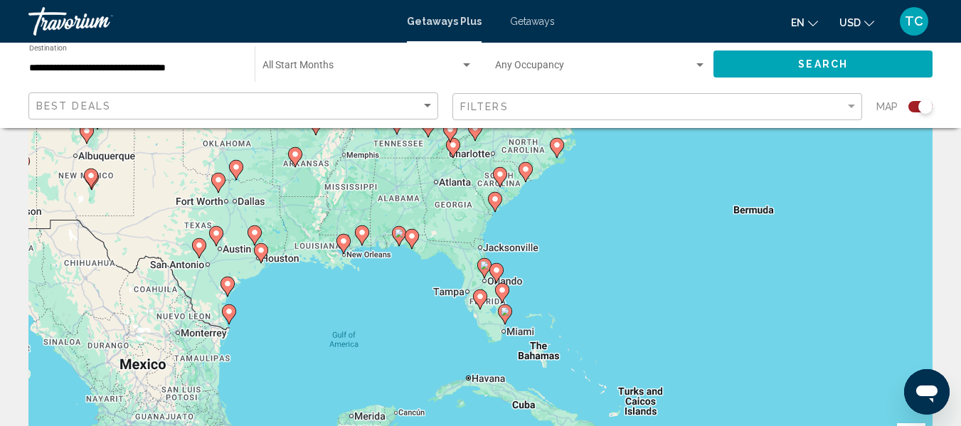
click at [479, 295] on image "Main content" at bounding box center [480, 296] width 9 height 9
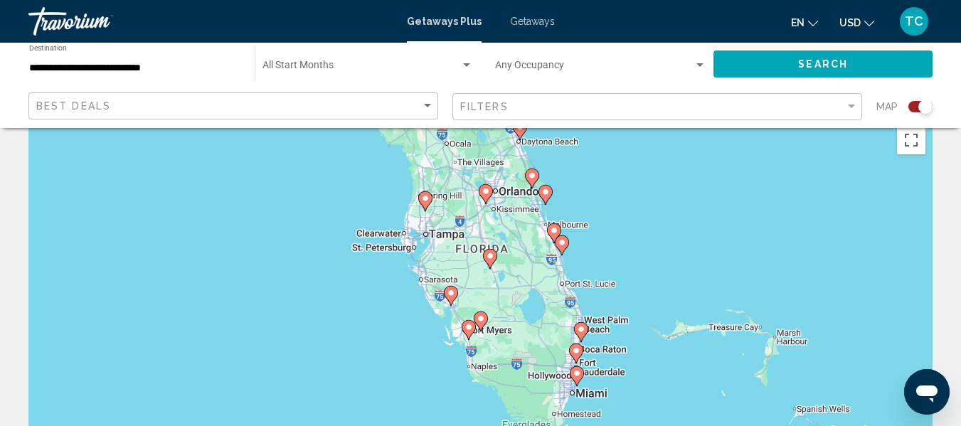
scroll to position [0, 0]
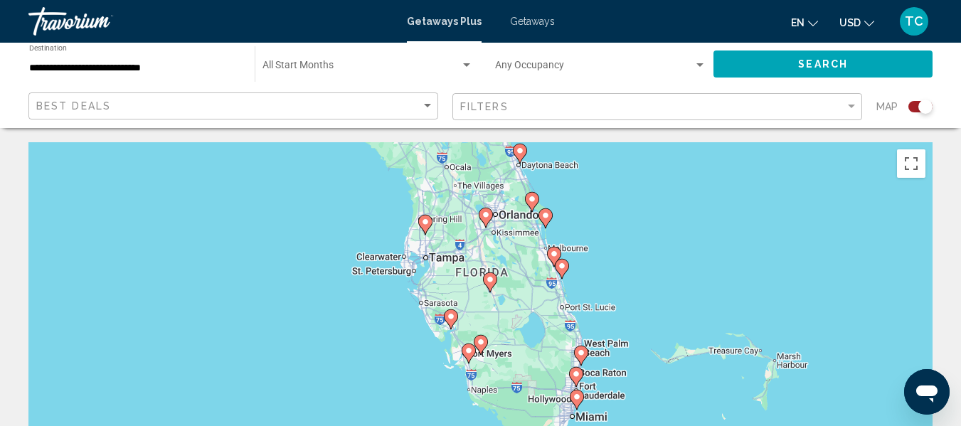
click at [482, 219] on icon "Main content" at bounding box center [485, 217] width 13 height 18
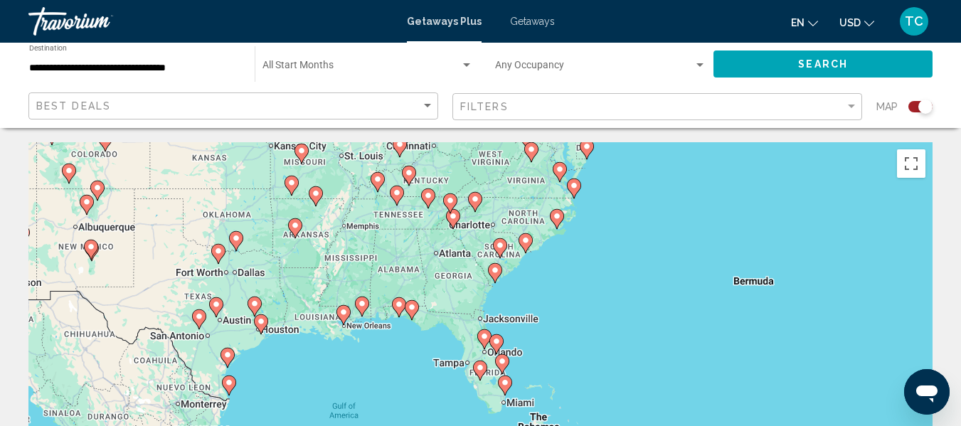
click at [481, 370] on image "Main content" at bounding box center [480, 367] width 9 height 9
type input "**********"
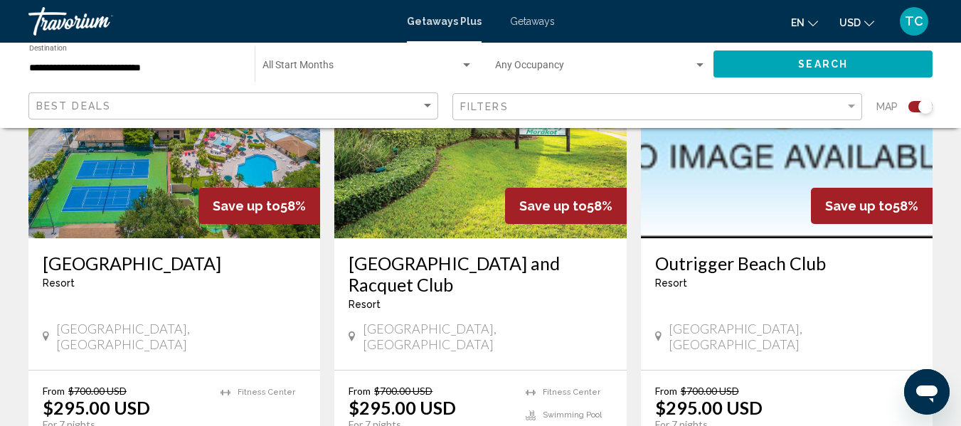
scroll to position [2204, 0]
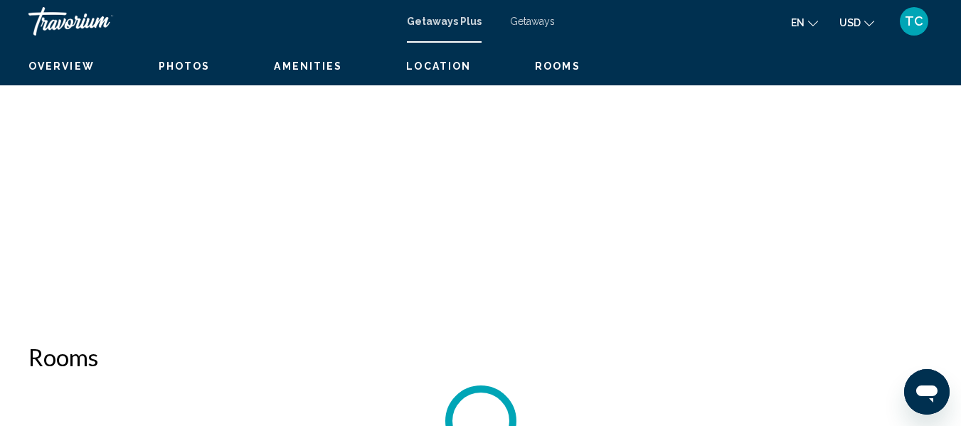
scroll to position [168, 0]
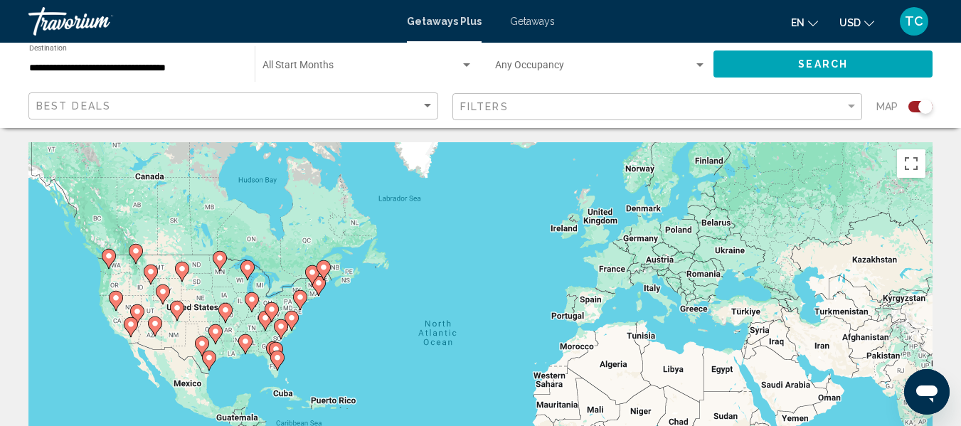
click at [279, 359] on image "Main content" at bounding box center [277, 357] width 9 height 9
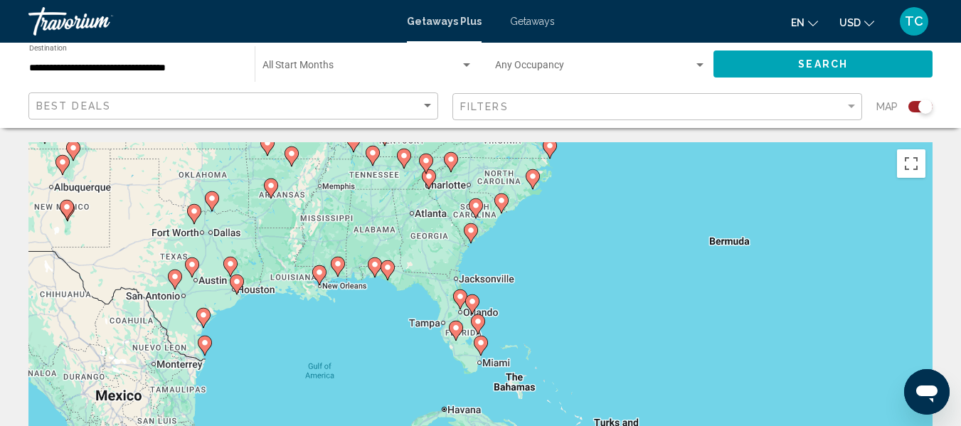
click at [454, 326] on image "Main content" at bounding box center [456, 328] width 9 height 9
type input "**********"
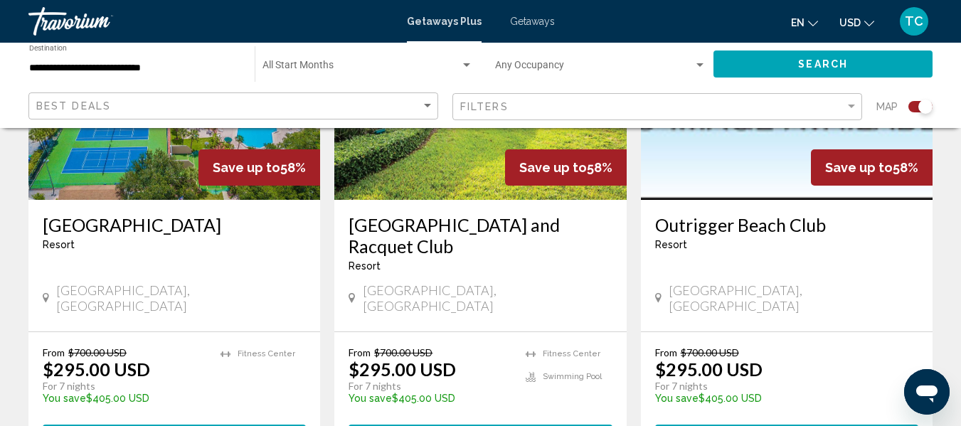
scroll to position [2347, 0]
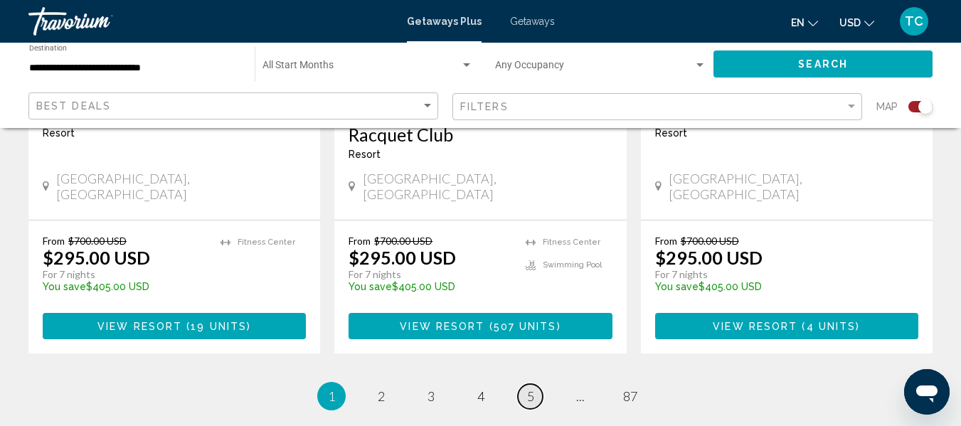
click at [528, 388] on span "5" at bounding box center [530, 396] width 7 height 16
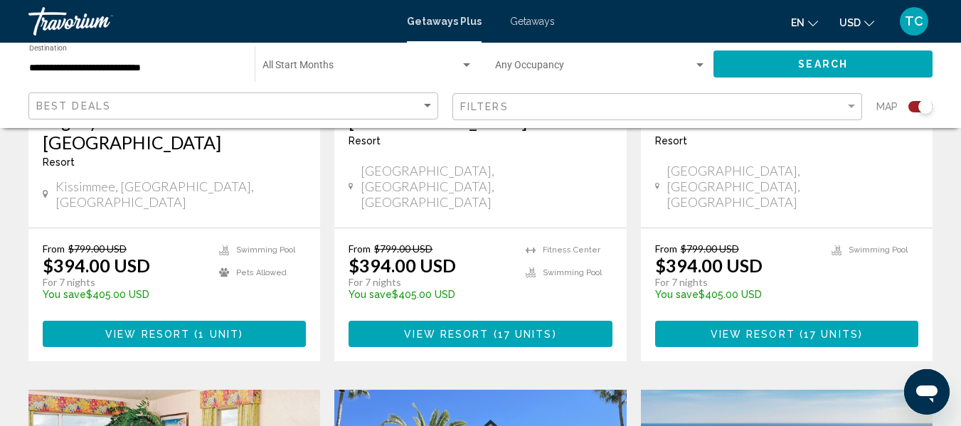
scroll to position [782, 0]
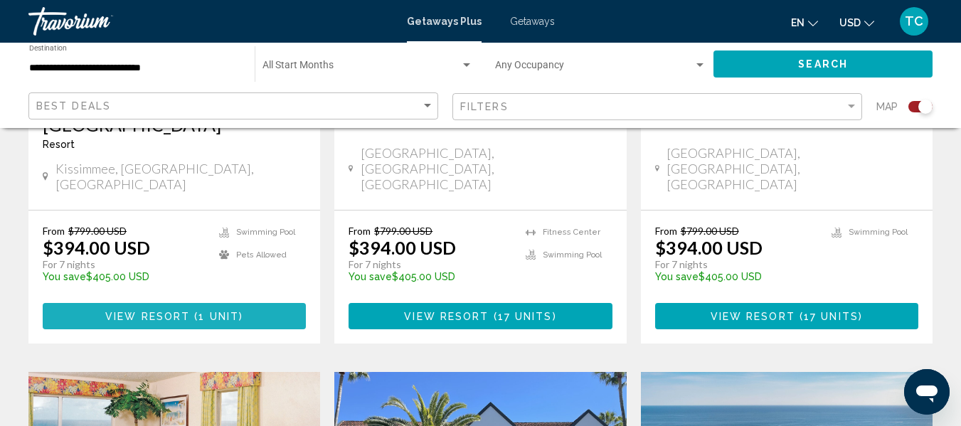
click at [158, 311] on span "View Resort" at bounding box center [147, 316] width 85 height 11
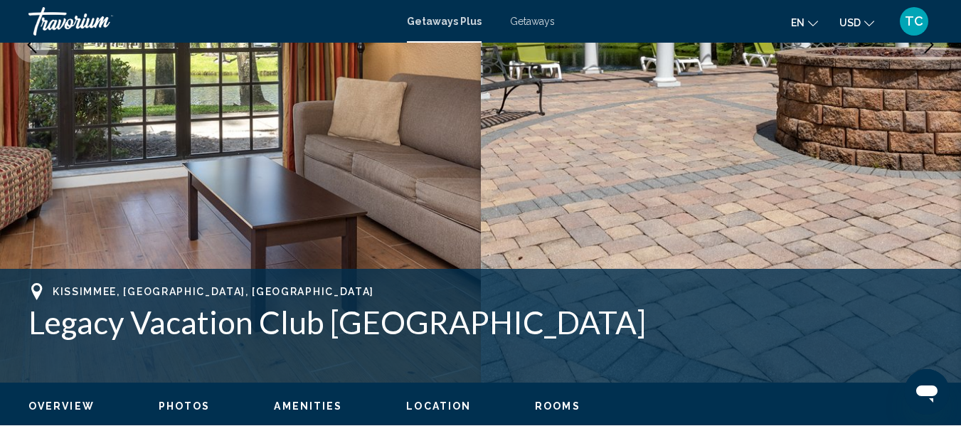
scroll to position [381, 0]
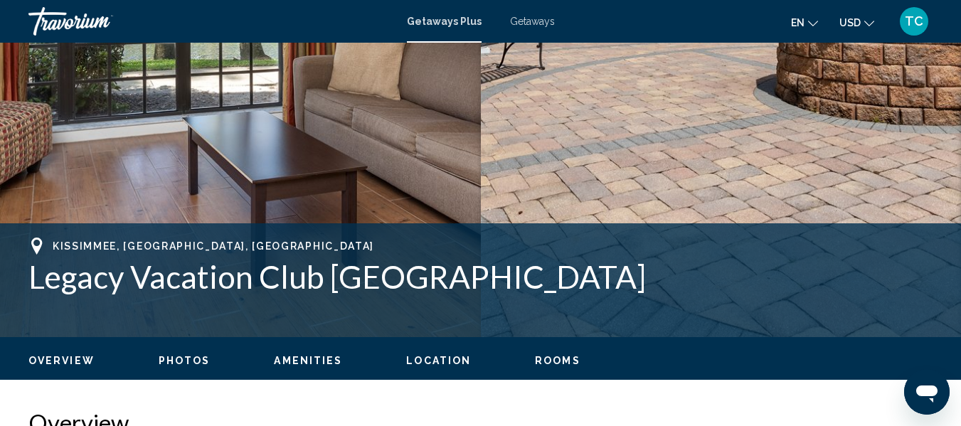
click at [179, 362] on span "Photos" at bounding box center [185, 360] width 52 height 11
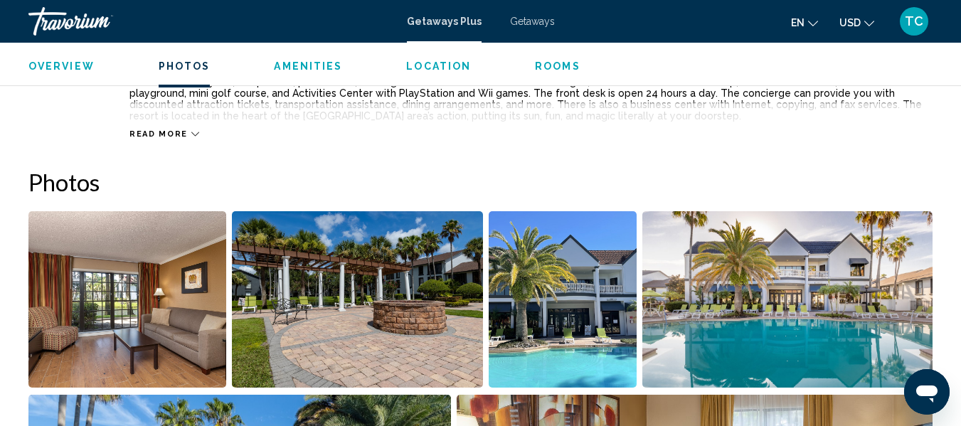
scroll to position [917, 0]
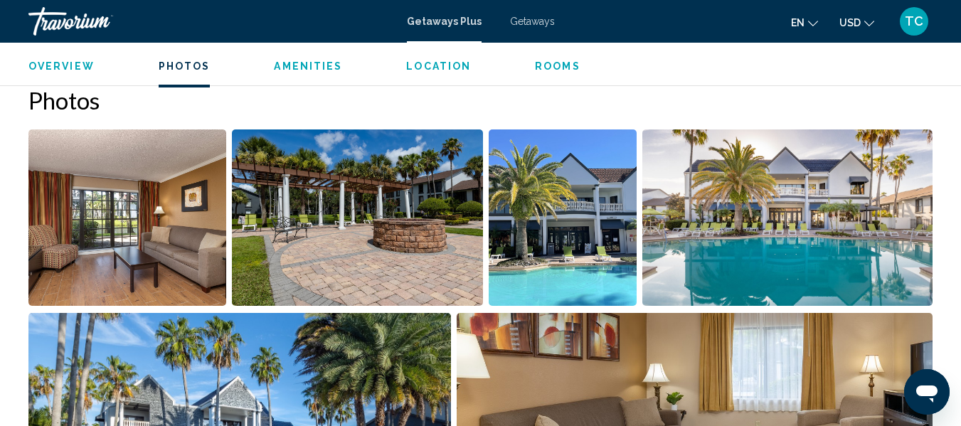
click at [163, 242] on img "Open full-screen image slider" at bounding box center [127, 217] width 198 height 176
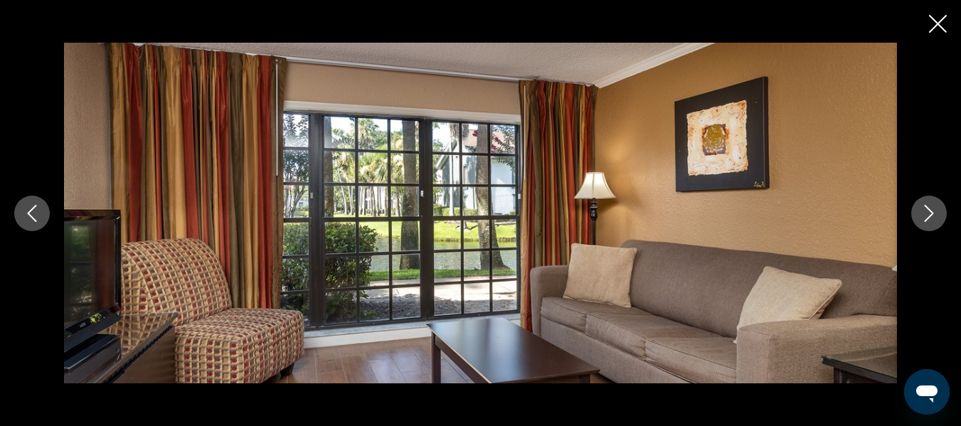
click at [931, 213] on icon "Next image" at bounding box center [928, 213] width 9 height 17
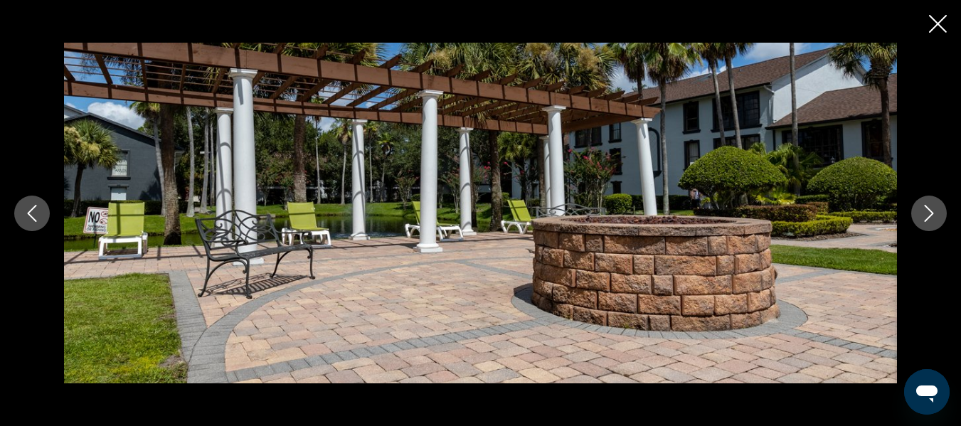
click at [931, 213] on icon "Next image" at bounding box center [928, 213] width 9 height 17
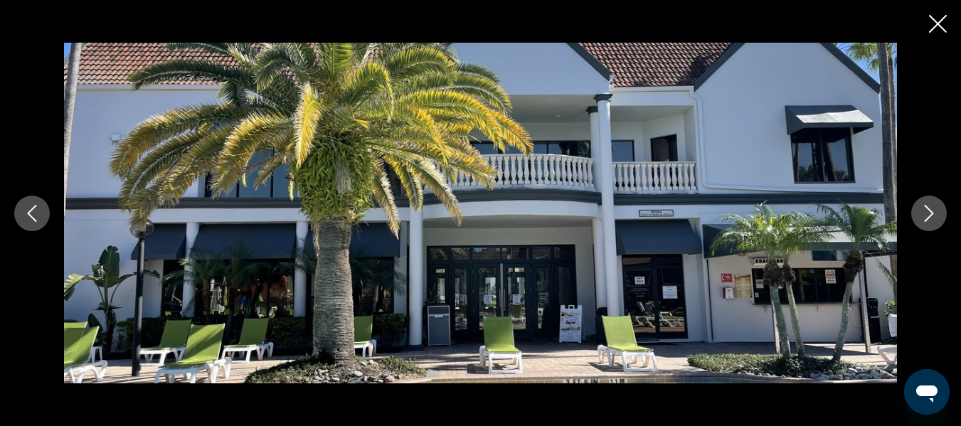
click at [931, 213] on icon "Next image" at bounding box center [928, 213] width 9 height 17
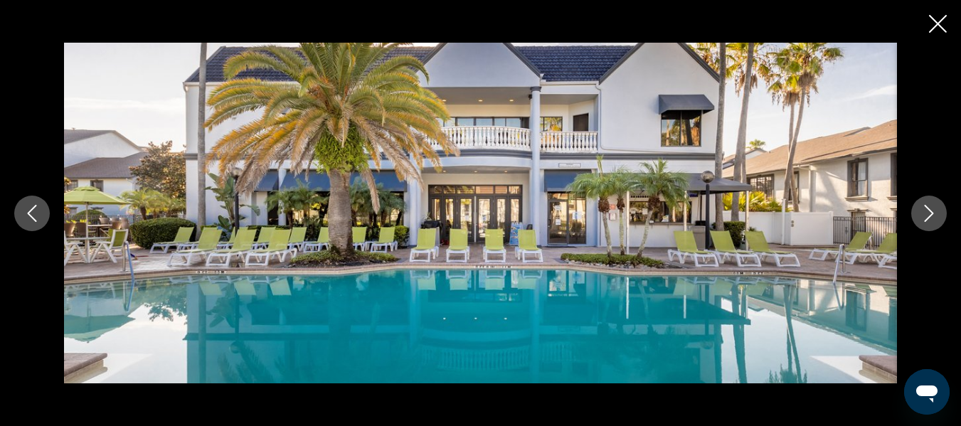
click at [931, 214] on icon "Next image" at bounding box center [928, 213] width 9 height 17
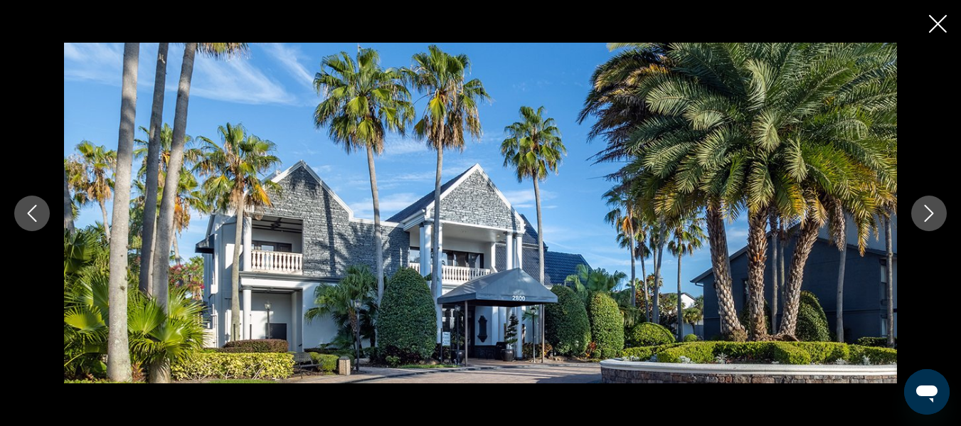
click at [931, 214] on icon "Next image" at bounding box center [928, 213] width 9 height 17
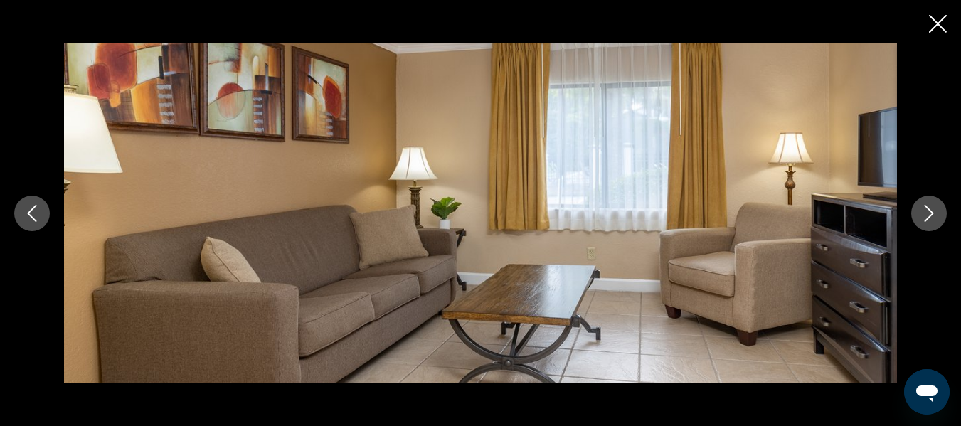
click at [931, 214] on icon "Next image" at bounding box center [928, 213] width 9 height 17
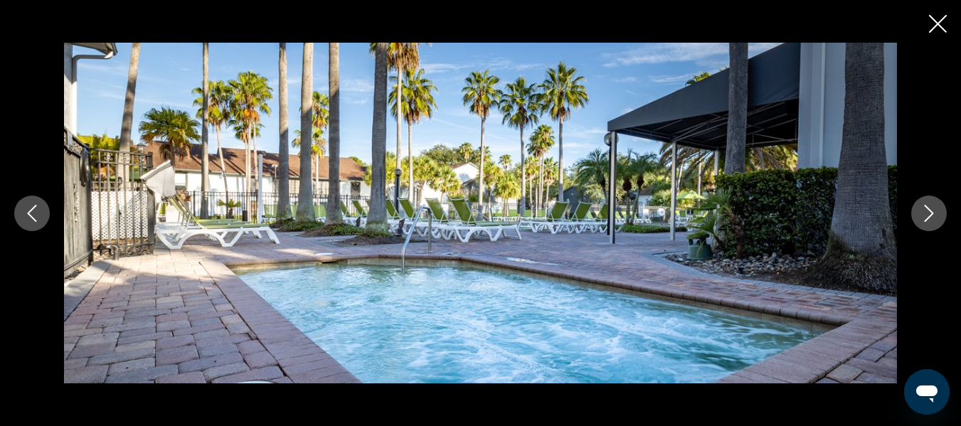
click at [931, 214] on icon "Next image" at bounding box center [928, 213] width 9 height 17
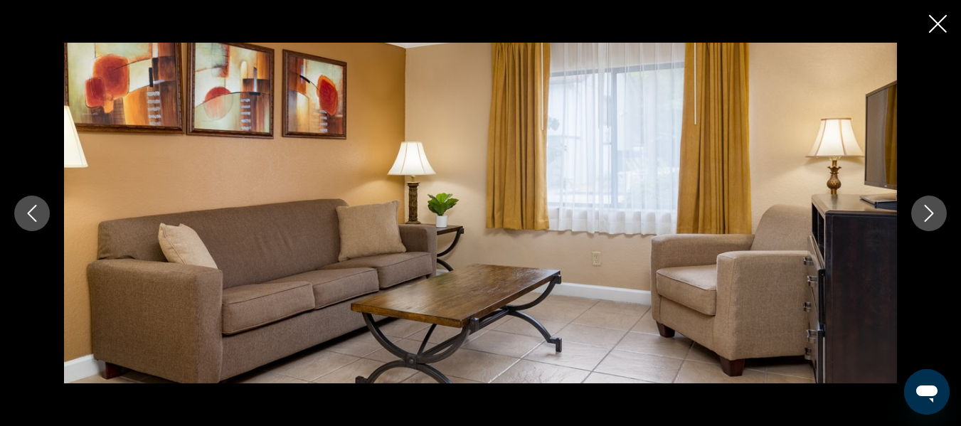
click at [931, 214] on icon "Next image" at bounding box center [928, 213] width 9 height 17
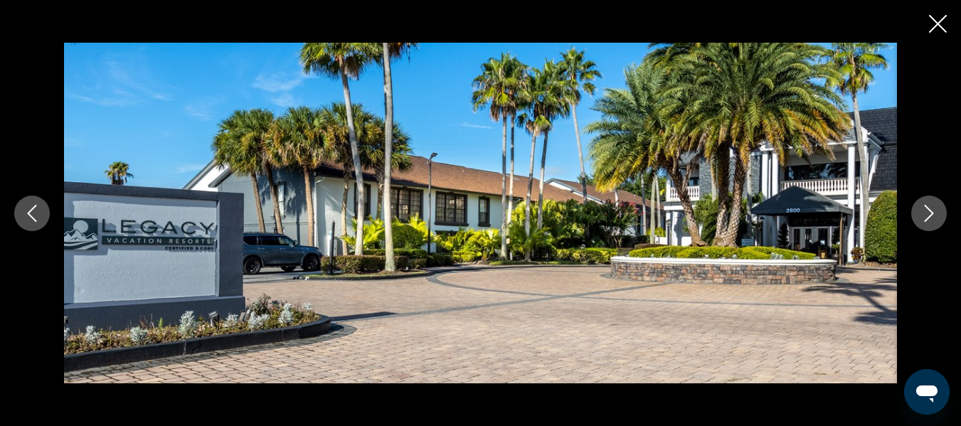
click at [931, 214] on icon "Next image" at bounding box center [928, 213] width 9 height 17
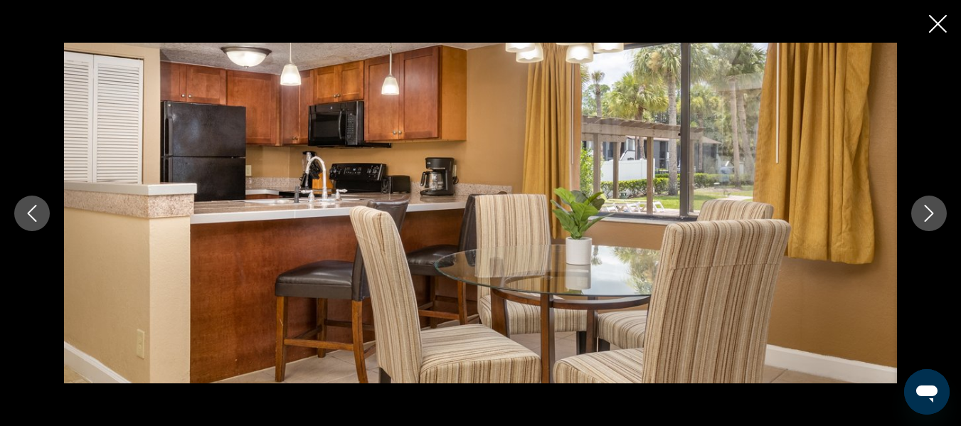
click at [931, 214] on icon "Next image" at bounding box center [928, 213] width 9 height 17
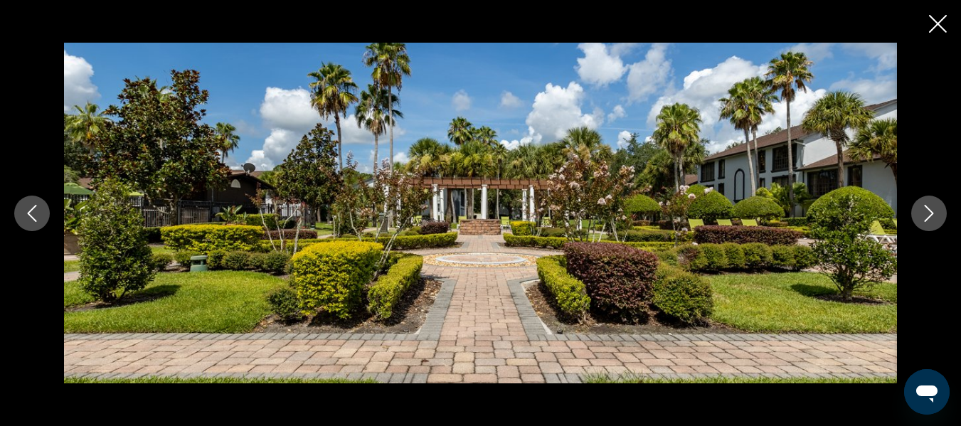
click at [931, 214] on icon "Next image" at bounding box center [928, 213] width 9 height 17
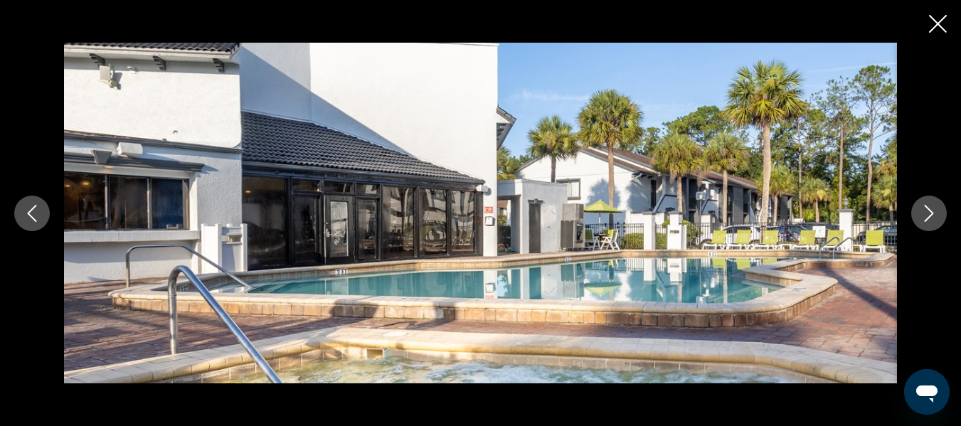
click at [931, 214] on icon "Next image" at bounding box center [928, 213] width 9 height 17
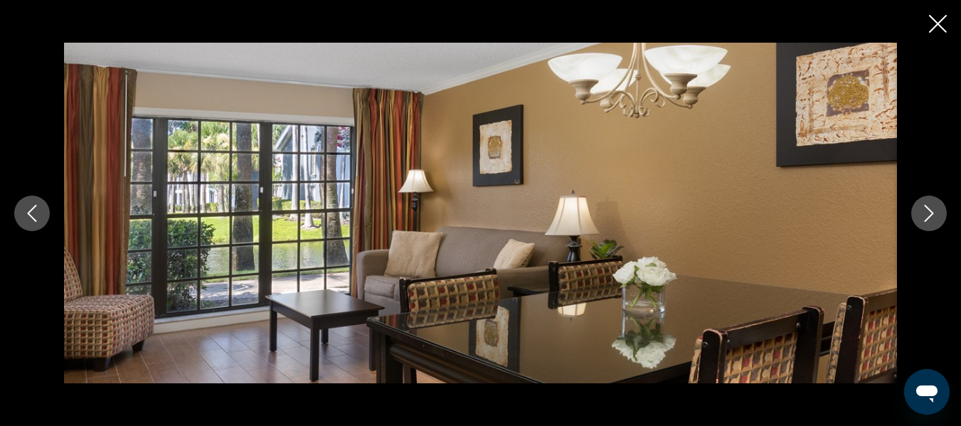
click at [931, 214] on icon "Next image" at bounding box center [928, 213] width 9 height 17
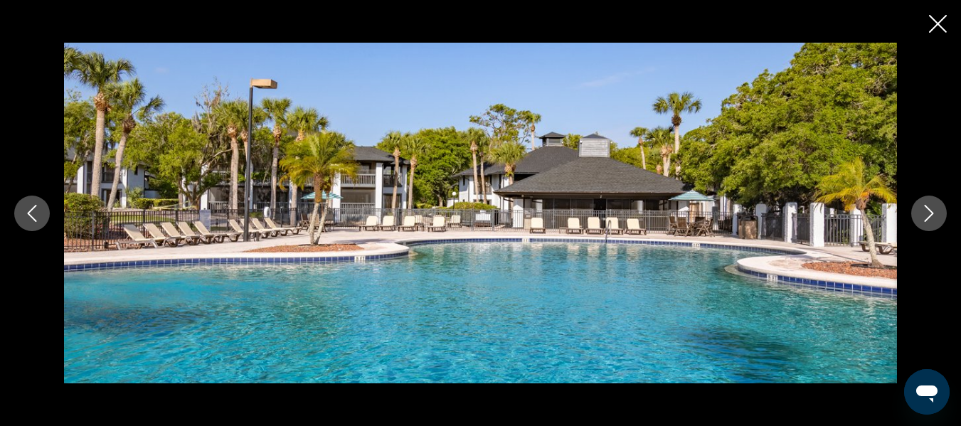
click at [931, 214] on icon "Next image" at bounding box center [928, 213] width 9 height 17
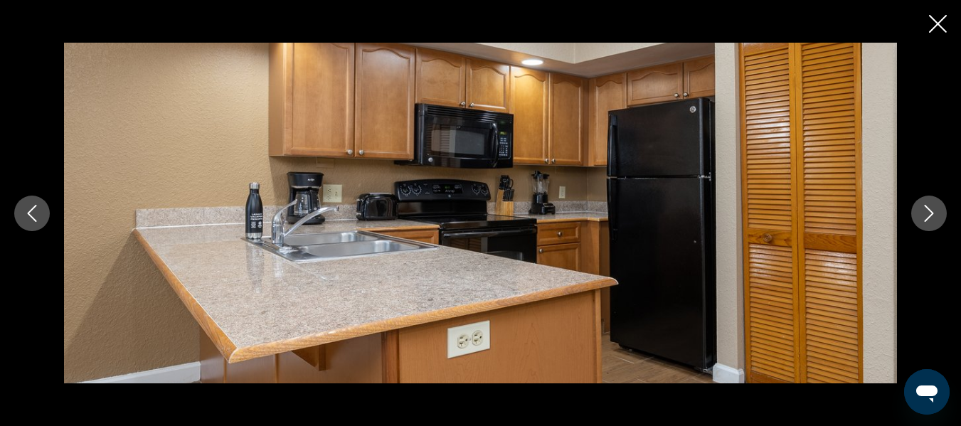
click at [931, 214] on icon "Next image" at bounding box center [928, 213] width 9 height 17
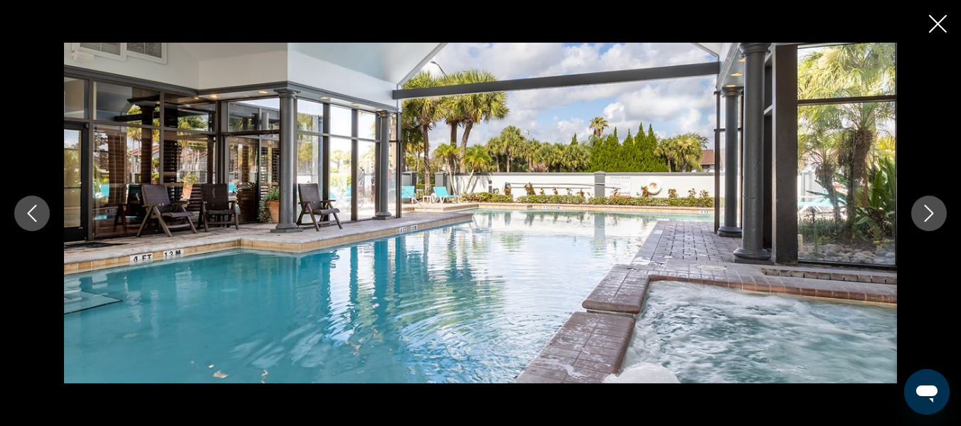
click at [931, 214] on icon "Next image" at bounding box center [928, 213] width 9 height 17
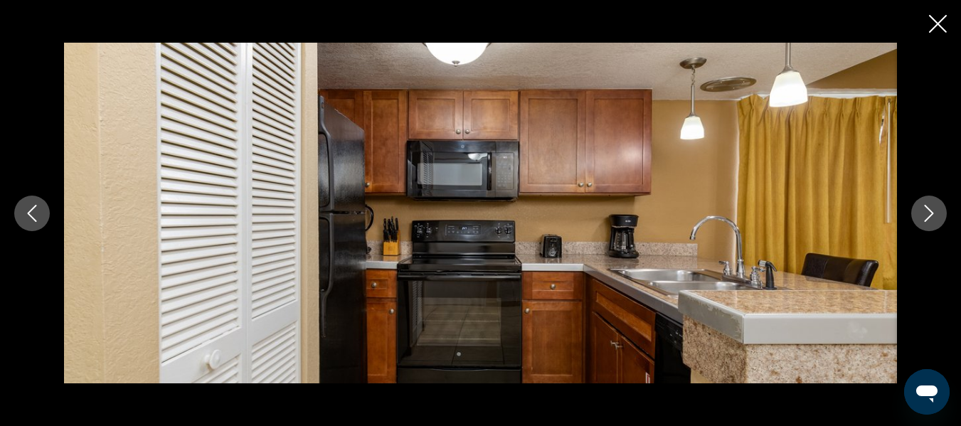
click at [931, 214] on icon "Next image" at bounding box center [928, 213] width 9 height 17
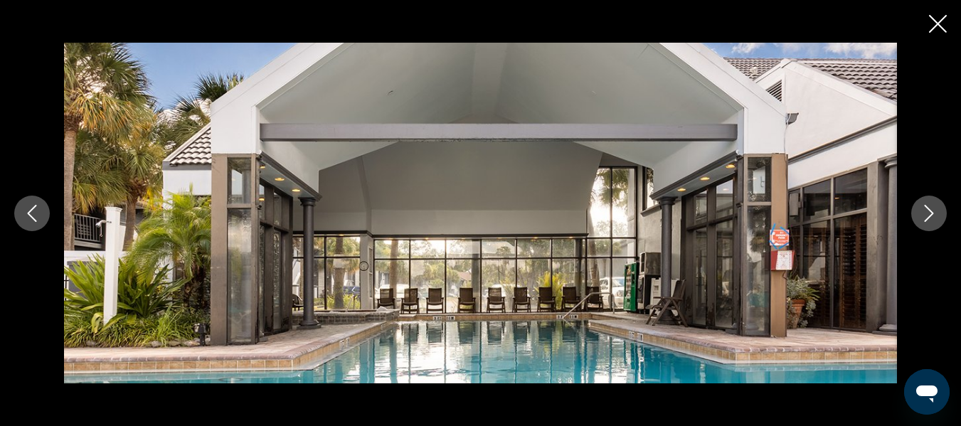
click at [924, 218] on icon "Next image" at bounding box center [928, 213] width 17 height 17
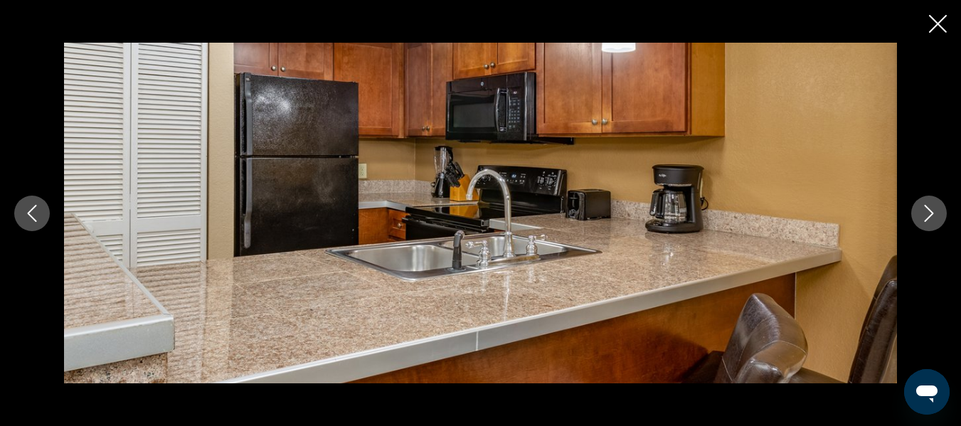
click at [924, 218] on icon "Next image" at bounding box center [928, 213] width 17 height 17
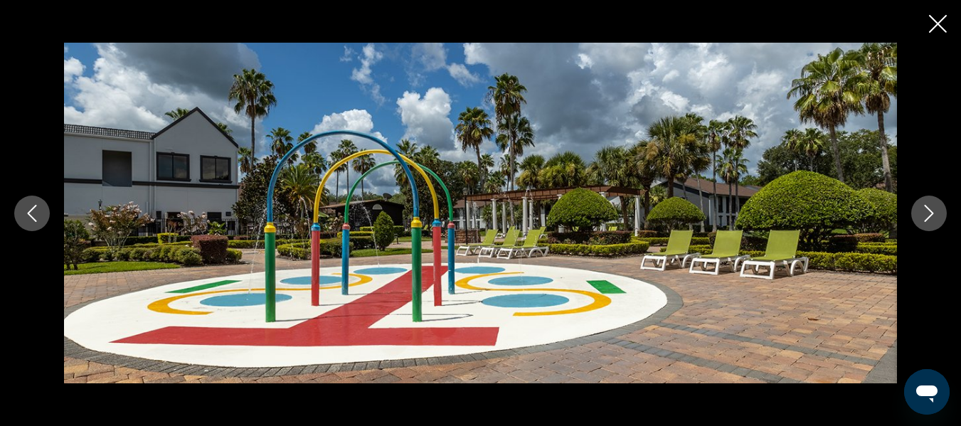
click at [924, 218] on icon "Next image" at bounding box center [928, 213] width 17 height 17
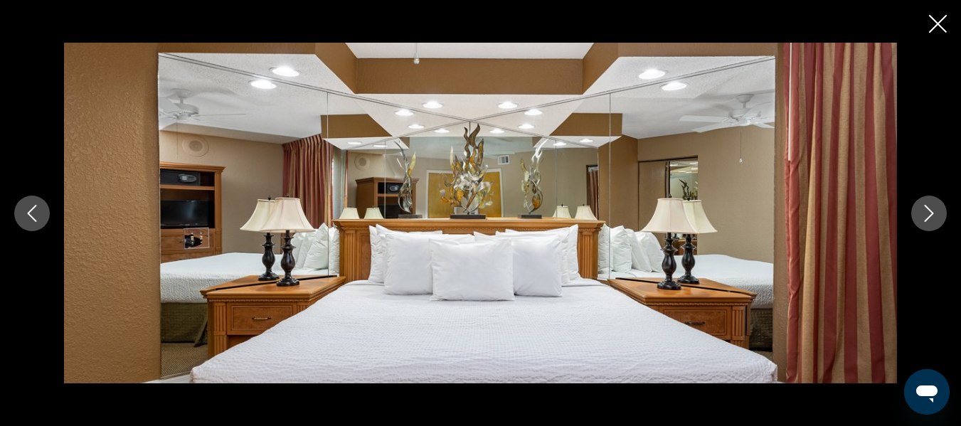
click at [924, 218] on icon "Next image" at bounding box center [928, 213] width 17 height 17
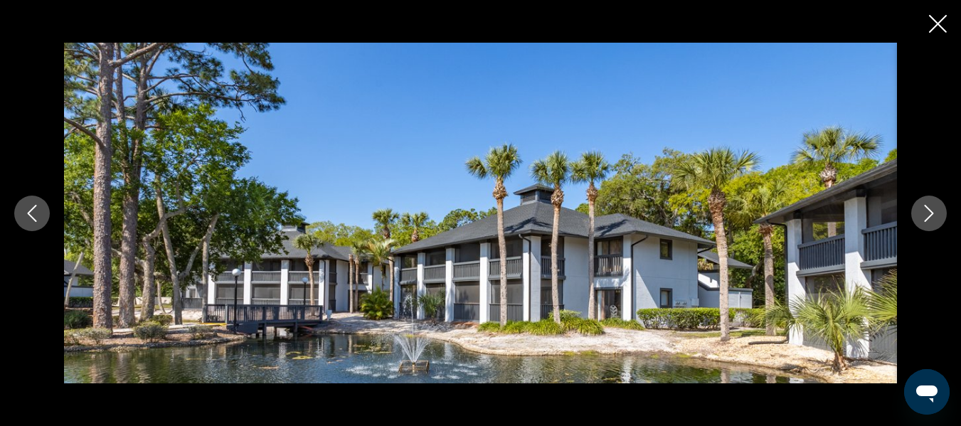
click at [924, 218] on icon "Next image" at bounding box center [928, 213] width 17 height 17
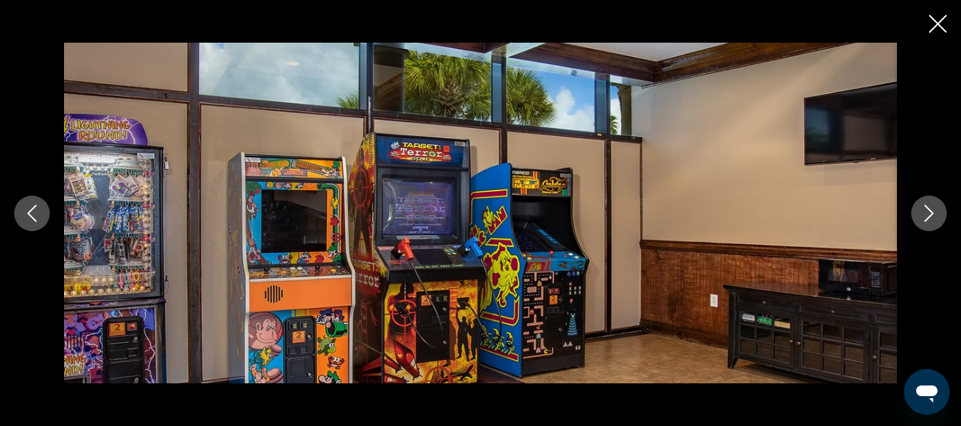
click at [924, 218] on icon "Next image" at bounding box center [928, 213] width 17 height 17
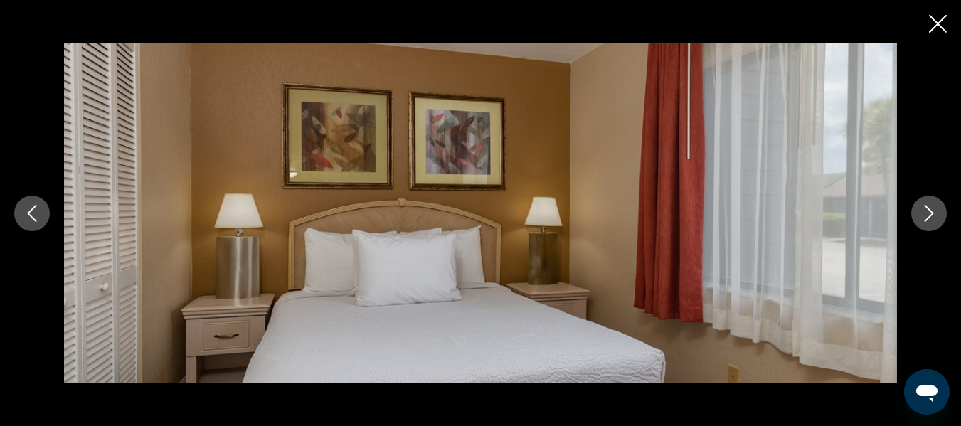
click at [924, 218] on icon "Next image" at bounding box center [928, 213] width 17 height 17
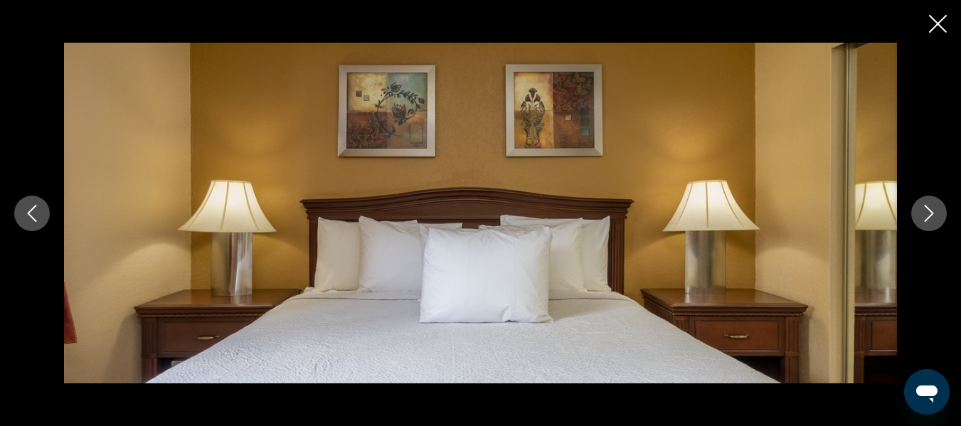
scroll to position [1130, 0]
click at [931, 220] on icon "Next image" at bounding box center [928, 213] width 17 height 17
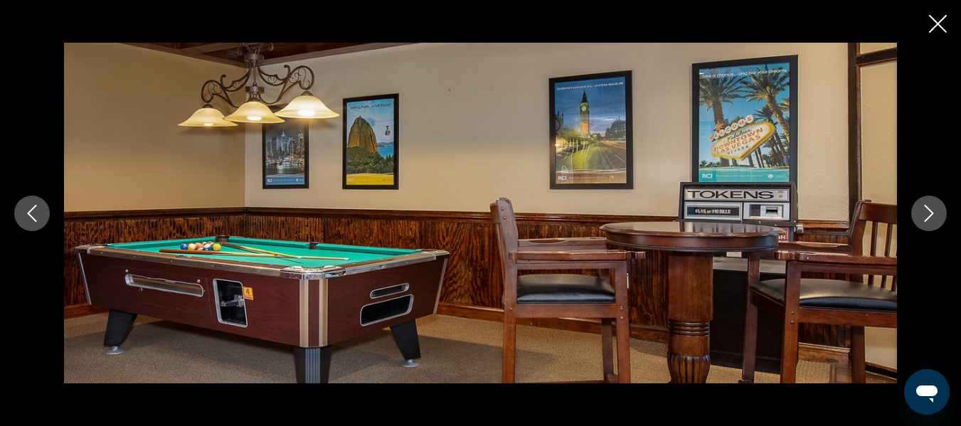
click at [931, 220] on icon "Next image" at bounding box center [928, 213] width 17 height 17
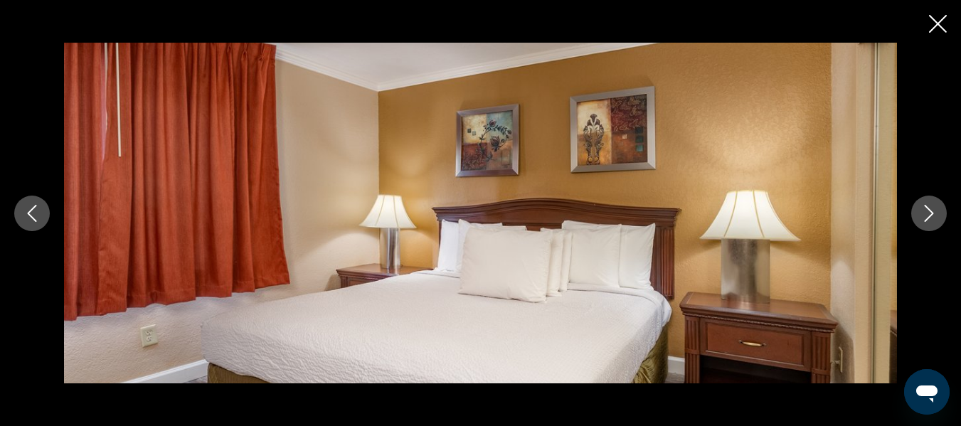
click at [929, 222] on button "Next image" at bounding box center [929, 214] width 36 height 36
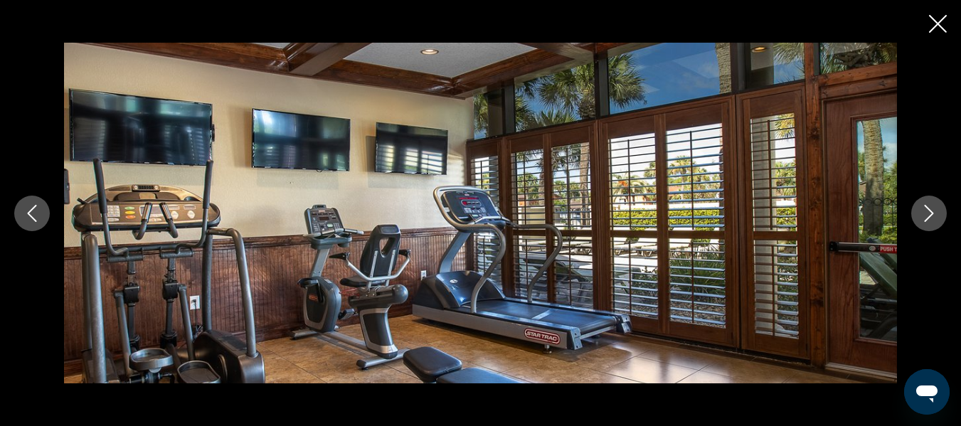
click at [926, 223] on button "Next image" at bounding box center [929, 214] width 36 height 36
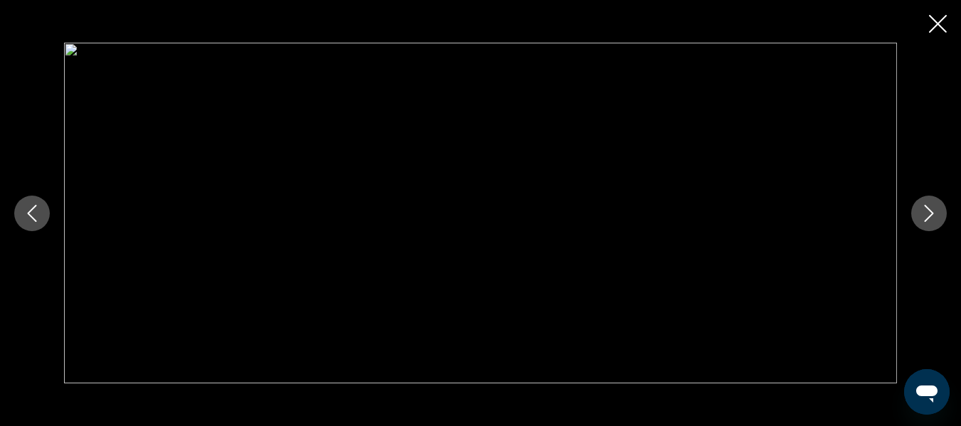
click at [926, 221] on icon "Next image" at bounding box center [928, 213] width 17 height 17
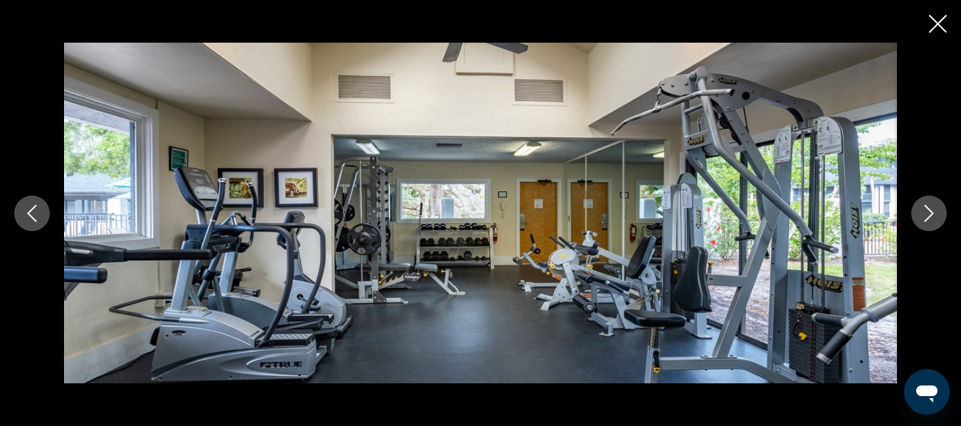
click at [926, 221] on icon "Next image" at bounding box center [928, 213] width 17 height 17
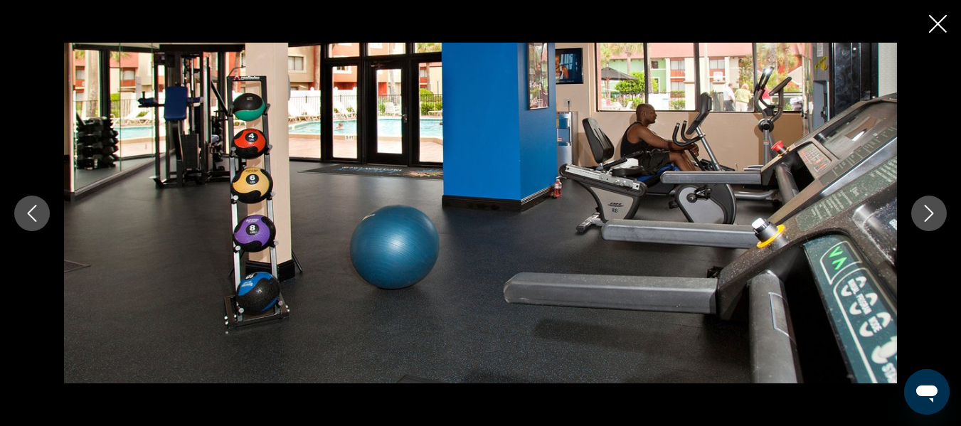
click at [926, 221] on icon "Next image" at bounding box center [928, 213] width 17 height 17
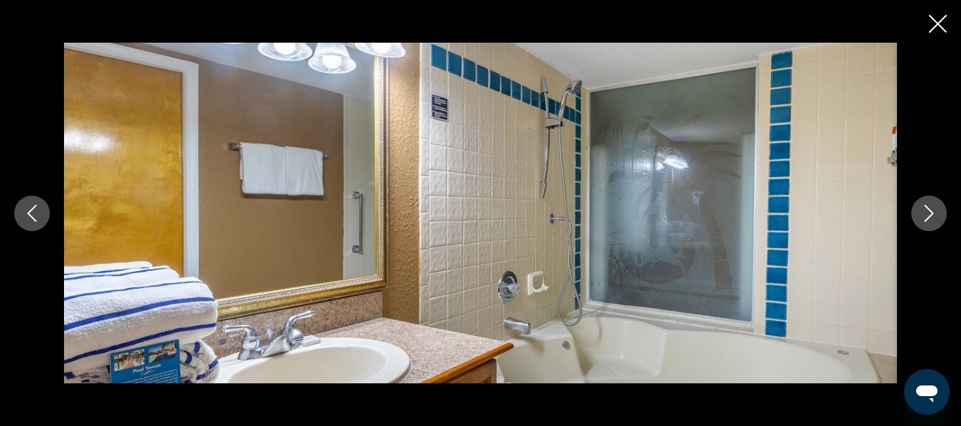
click at [926, 221] on icon "Next image" at bounding box center [928, 213] width 17 height 17
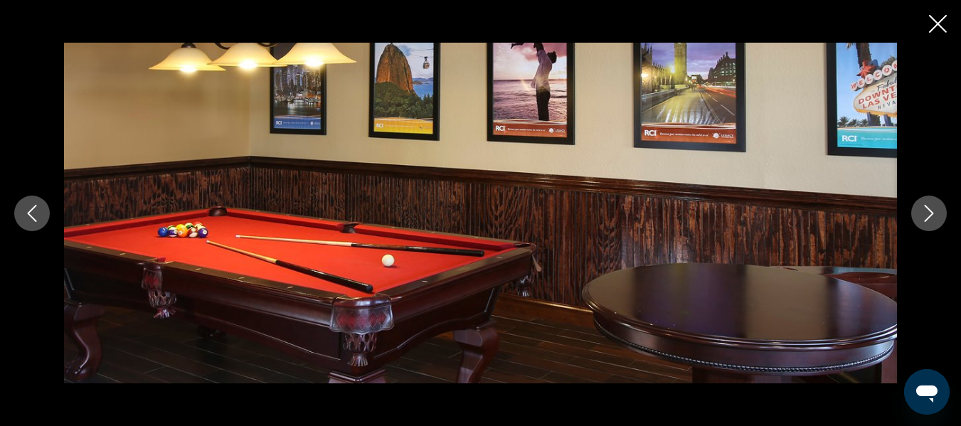
click at [926, 221] on icon "Next image" at bounding box center [928, 213] width 17 height 17
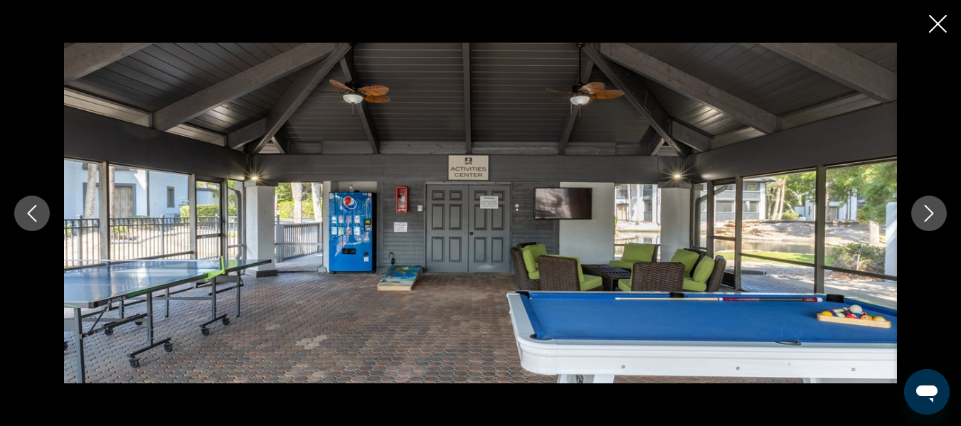
click at [926, 221] on icon "Next image" at bounding box center [928, 213] width 17 height 17
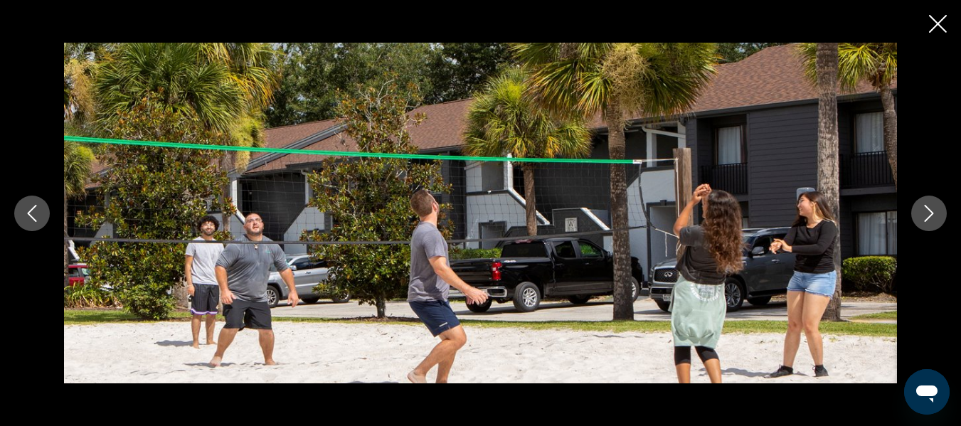
click at [926, 221] on icon "Next image" at bounding box center [928, 213] width 17 height 17
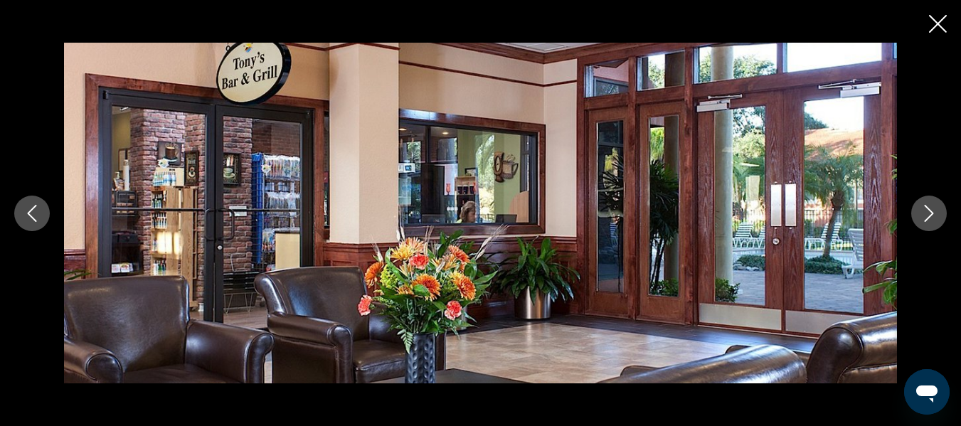
click at [926, 221] on icon "Next image" at bounding box center [928, 213] width 17 height 17
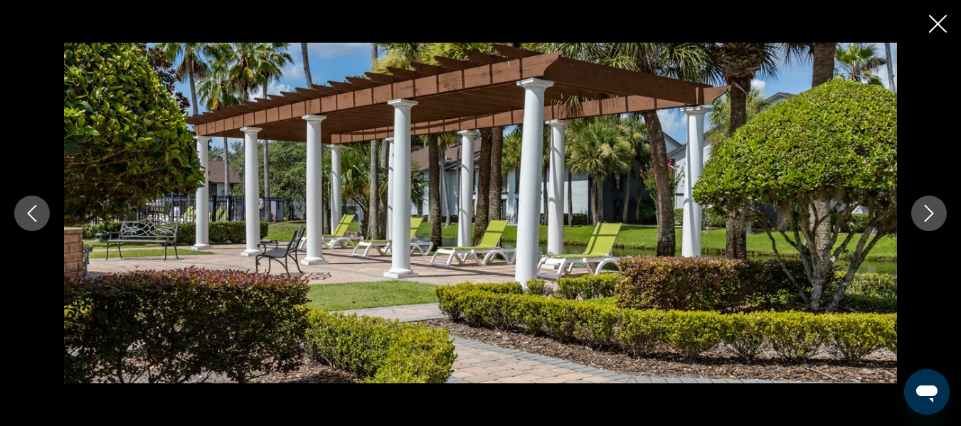
click at [942, 22] on icon "Close slideshow" at bounding box center [938, 24] width 18 height 18
